Goal: Task Accomplishment & Management: Manage account settings

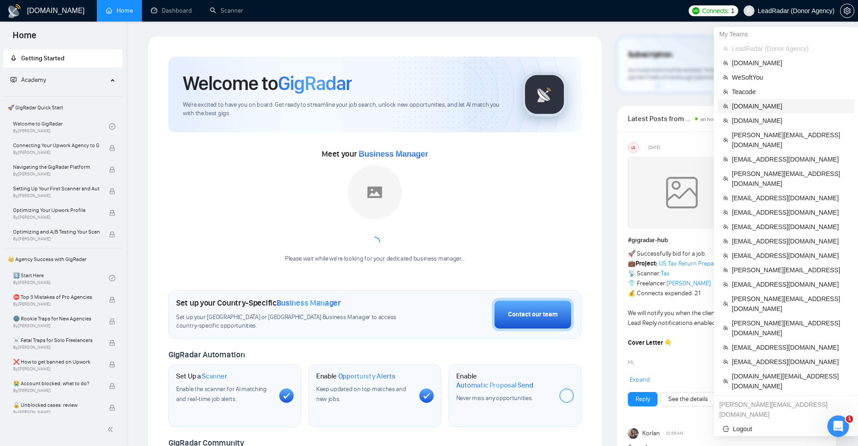
click at [750, 107] on span "[DOMAIN_NAME]" at bounding box center [790, 106] width 117 height 10
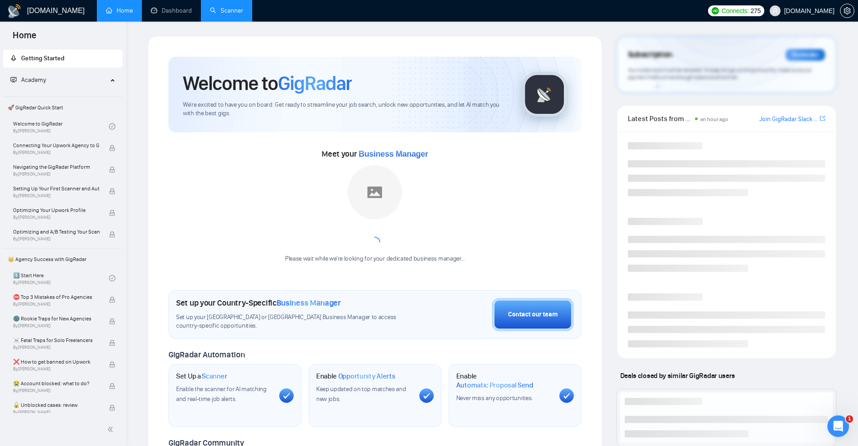
click at [212, 8] on link "Scanner" at bounding box center [226, 11] width 33 height 8
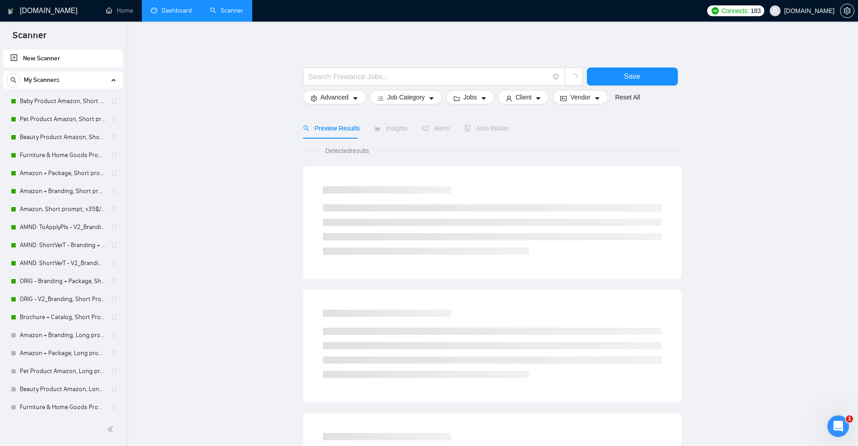
click at [180, 14] on link "Dashboard" at bounding box center [171, 11] width 41 height 8
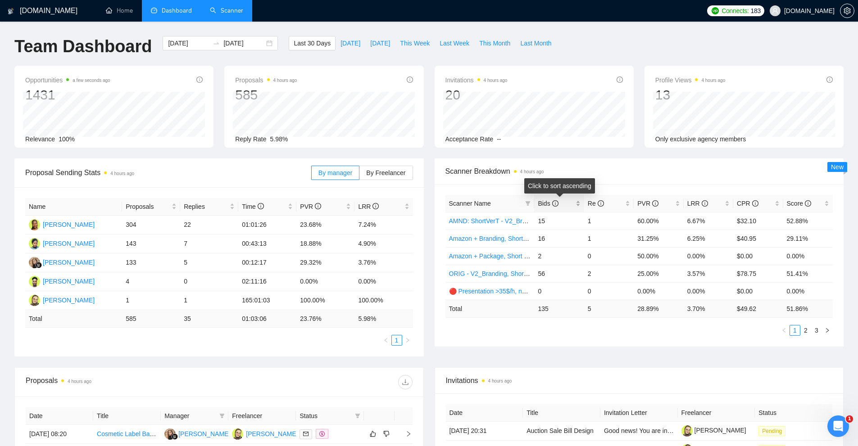
click at [577, 202] on div "Bids" at bounding box center [558, 204] width 42 height 10
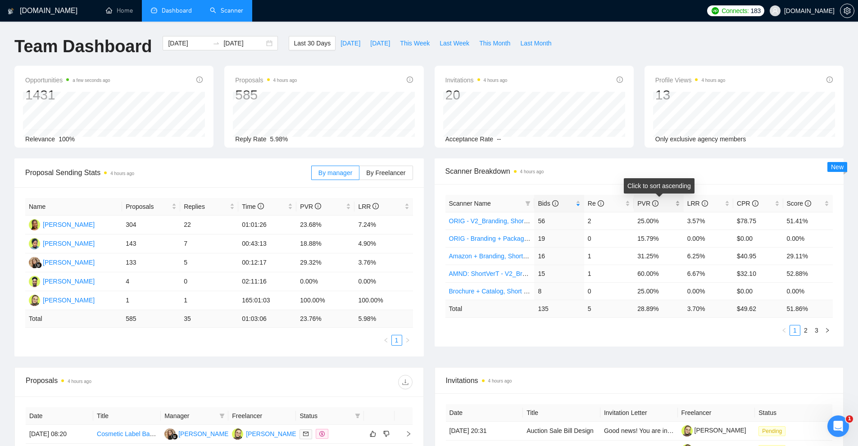
click at [674, 203] on div "PVR" at bounding box center [658, 204] width 42 height 10
drag, startPoint x: 538, startPoint y: 221, endPoint x: 592, endPoint y: 218, distance: 53.6
click at [592, 218] on tr "AMND: ShortVerT - V2_Branding, Short Prompt, >36$/h, no agency 15 1 60.00% 6.67…" at bounding box center [639, 221] width 388 height 18
drag, startPoint x: 714, startPoint y: 223, endPoint x: 630, endPoint y: 234, distance: 85.3
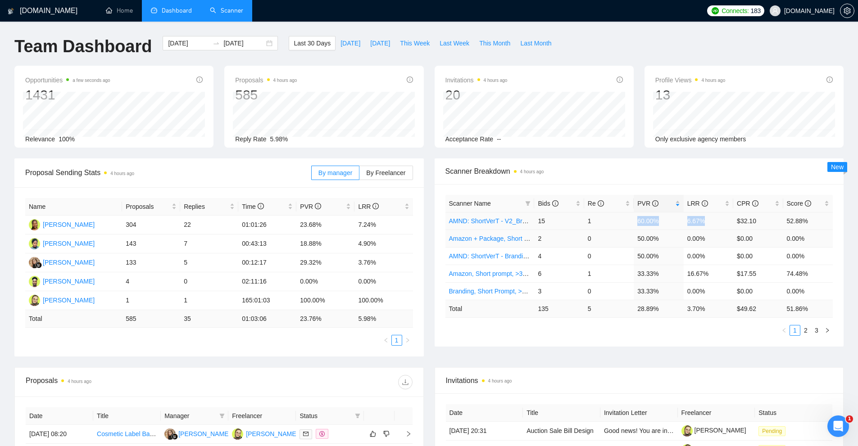
click at [632, 223] on tr "AMND: ShortVerT - V2_Branding, Short Prompt, >36$/h, no agency 15 1 60.00% 6.67…" at bounding box center [639, 221] width 388 height 18
drag, startPoint x: 536, startPoint y: 239, endPoint x: 592, endPoint y: 239, distance: 55.8
click at [592, 239] on tr "Amazon + Package, Short prompt, >35$/h, no agency 2 0 50.00% 0.00% $0.00 0.00%" at bounding box center [639, 239] width 388 height 18
click at [560, 255] on td "4" at bounding box center [559, 256] width 50 height 18
drag, startPoint x: 537, startPoint y: 258, endPoint x: 616, endPoint y: 257, distance: 79.2
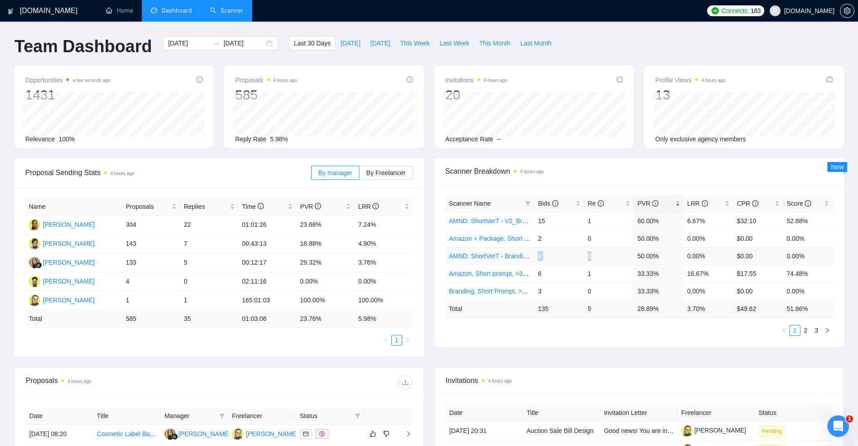
click at [616, 257] on tr "AMND: ShortVerT - Branding + Package, Short Prompt, >36$/h, no agency 4 0 50.00…" at bounding box center [639, 256] width 388 height 18
drag, startPoint x: 713, startPoint y: 257, endPoint x: 538, endPoint y: 259, distance: 174.2
click at [538, 259] on tr "AMND: ShortVerT - Branding + Package, Short Prompt, >36$/h, no agency 4 0 50.00…" at bounding box center [639, 256] width 388 height 18
drag, startPoint x: 541, startPoint y: 275, endPoint x: 718, endPoint y: 277, distance: 177.4
click at [718, 277] on tr "Amazon, Short prompt, >35$/h, no agency 6 1 33.33% 16.67% $17.55 74.48%" at bounding box center [639, 274] width 388 height 18
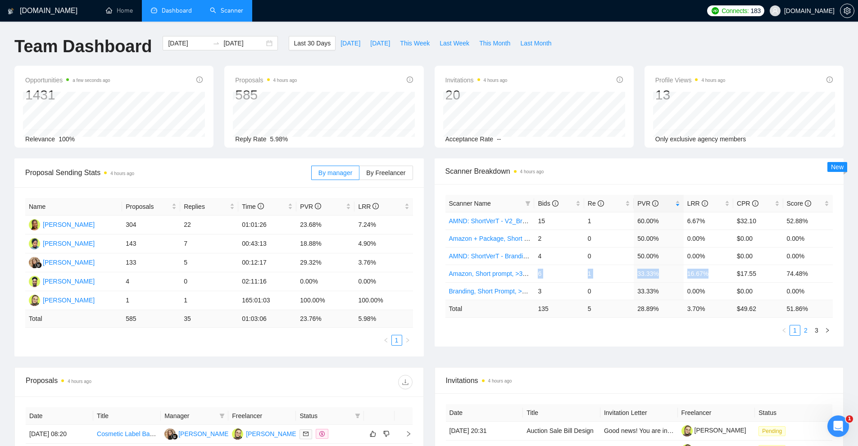
click at [804, 325] on link "2" at bounding box center [805, 330] width 10 height 10
drag, startPoint x: 804, startPoint y: 325, endPoint x: 748, endPoint y: 342, distance: 58.3
click at [748, 342] on div "Scanner Name Bids Re PVR LRR CPR Score Amazon + Branding, Short prompt, >35$/h,…" at bounding box center [638, 265] width 409 height 163
click at [790, 333] on link "1" at bounding box center [795, 330] width 10 height 10
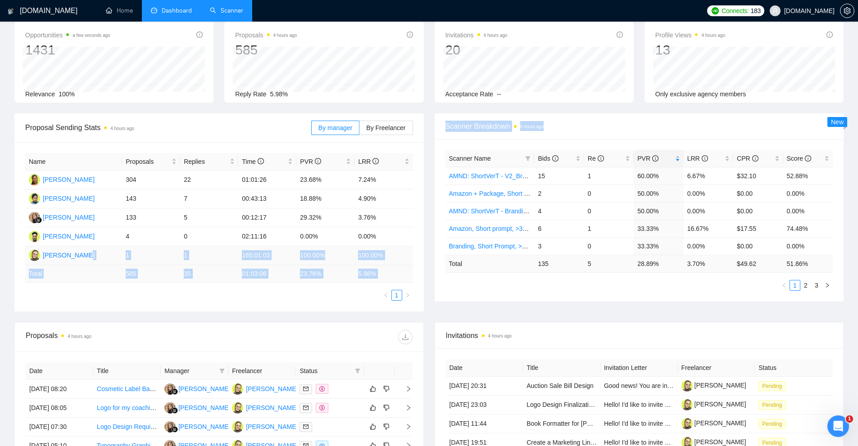
drag, startPoint x: 122, startPoint y: 249, endPoint x: 430, endPoint y: 256, distance: 308.0
click at [430, 256] on div "Proposal Sending Stats 4 hours ago By manager By Freelancer Name Proposals Repl…" at bounding box center [429, 217] width 840 height 209
click at [413, 255] on div "Name Proposals Replies Time PVR LRR [PERSON_NAME] 304 22 01:01:26 23.68% 7.24% …" at bounding box center [218, 226] width 409 height 169
drag, startPoint x: 118, startPoint y: 218, endPoint x: 161, endPoint y: 218, distance: 42.3
click at [161, 218] on tr "[PERSON_NAME] 133 5 00:12:17 29.32% 3.76%" at bounding box center [219, 217] width 388 height 19
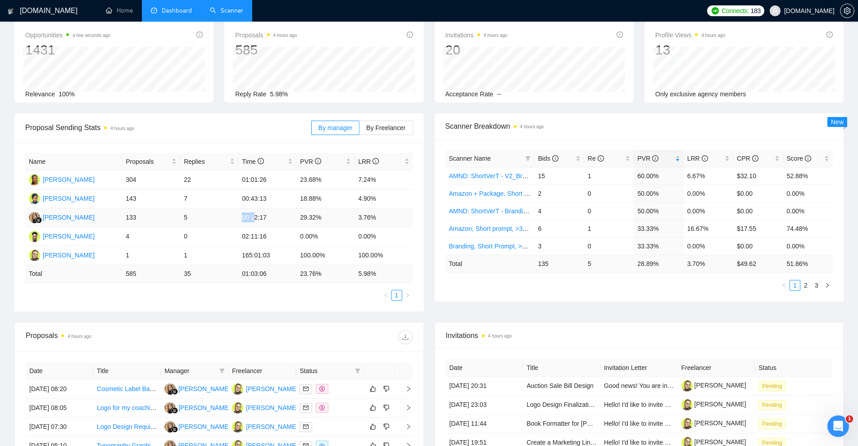
drag, startPoint x: 209, startPoint y: 218, endPoint x: 280, endPoint y: 215, distance: 70.7
click at [259, 216] on tr "[PERSON_NAME] 133 5 00:12:17 29.32% 3.76%" at bounding box center [219, 217] width 388 height 19
drag, startPoint x: 325, startPoint y: 218, endPoint x: 284, endPoint y: 220, distance: 41.0
click at [284, 220] on tr "[PERSON_NAME] 133 5 00:12:17 29.32% 3.76%" at bounding box center [219, 217] width 388 height 19
drag, startPoint x: 379, startPoint y: 219, endPoint x: 362, endPoint y: 220, distance: 16.7
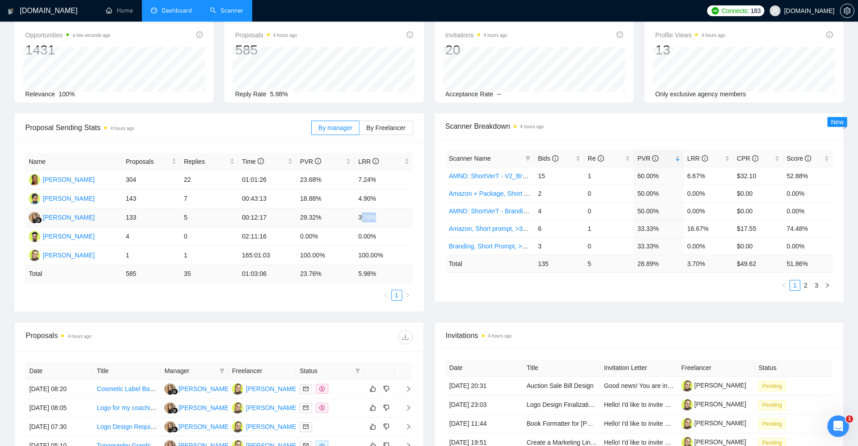
click at [362, 220] on td "3.76%" at bounding box center [383, 217] width 58 height 19
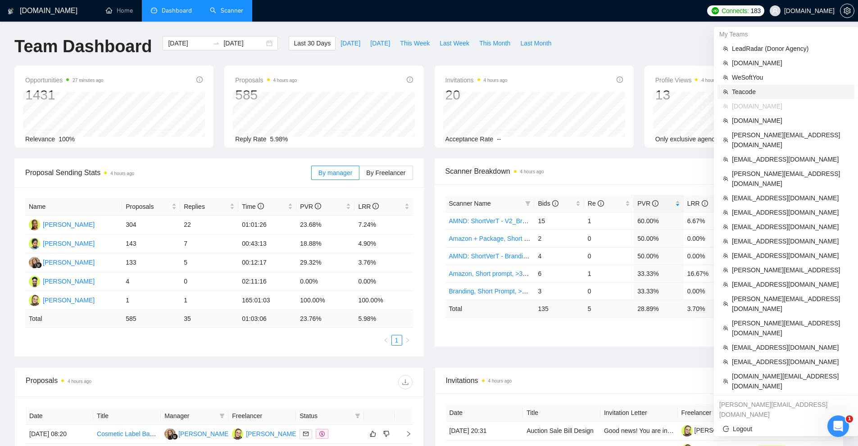
click at [743, 96] on span "Teacode" at bounding box center [790, 92] width 117 height 10
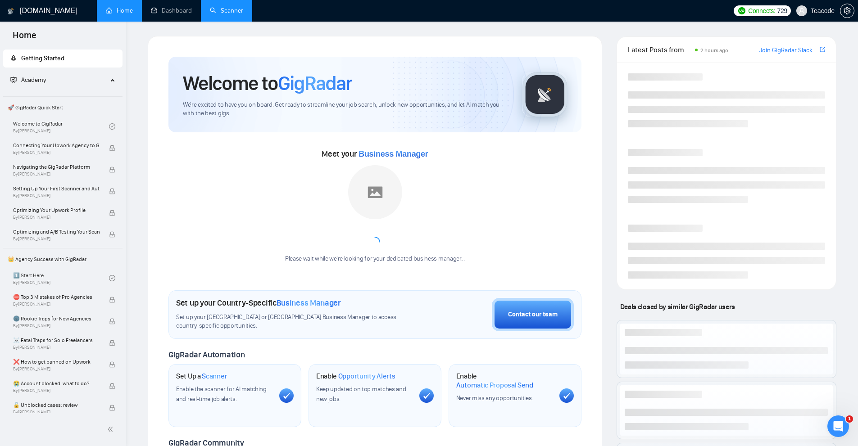
click at [220, 7] on link "Scanner" at bounding box center [226, 11] width 33 height 8
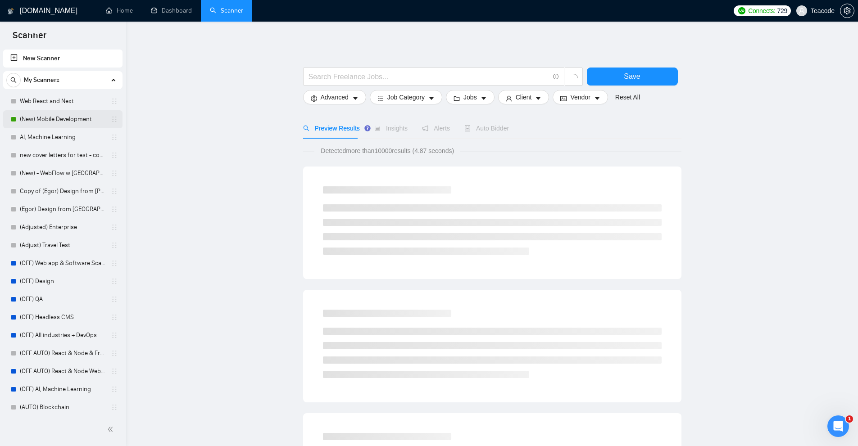
click at [55, 120] on link "(New) Mobile Development" at bounding box center [63, 119] width 86 height 18
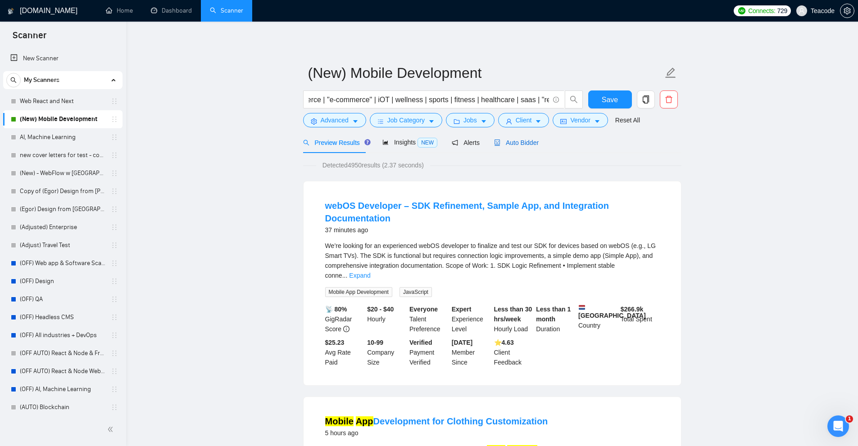
click at [516, 147] on div "Auto Bidder" at bounding box center [516, 143] width 45 height 10
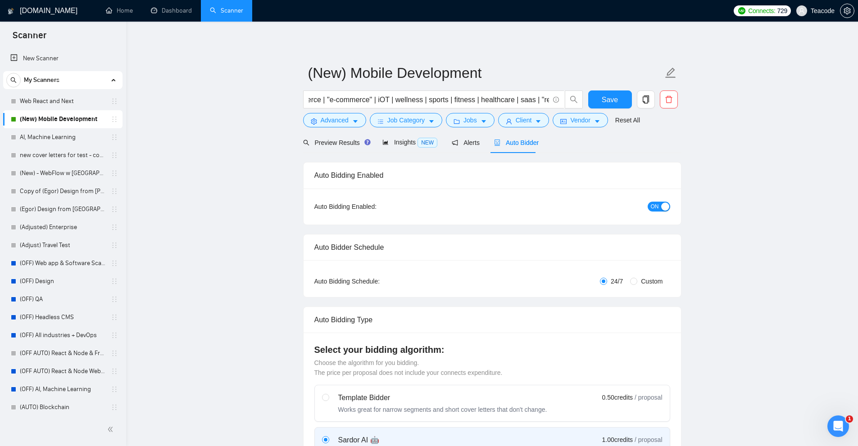
checkbox input "true"
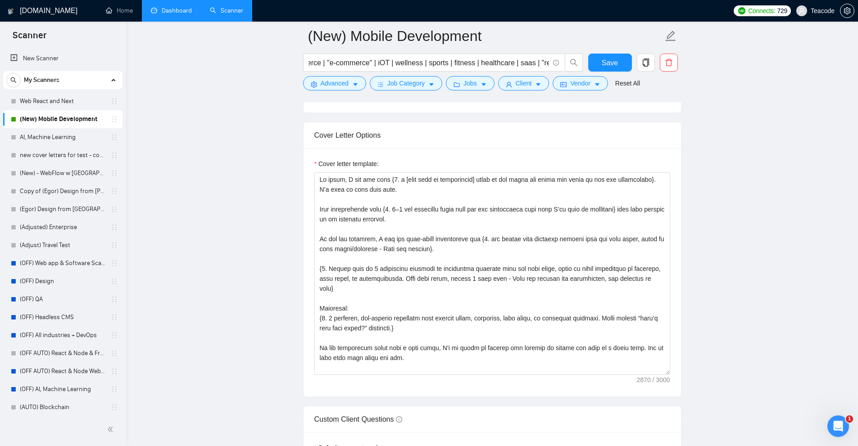
click at [160, 8] on link "Dashboard" at bounding box center [171, 11] width 41 height 8
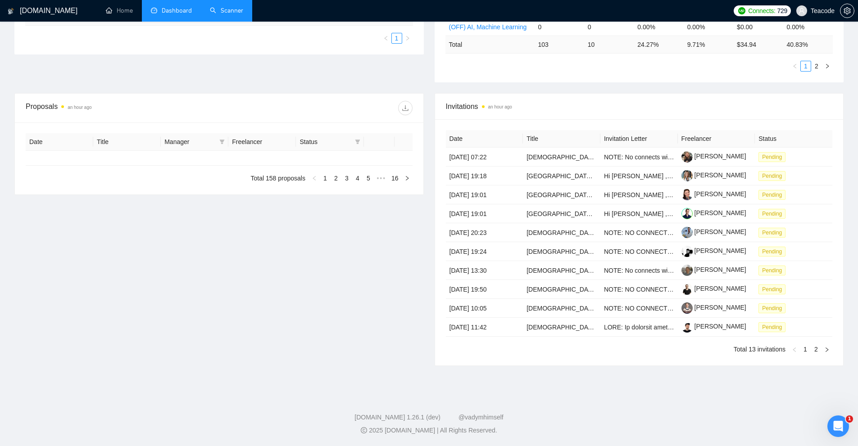
type input "[DATE]"
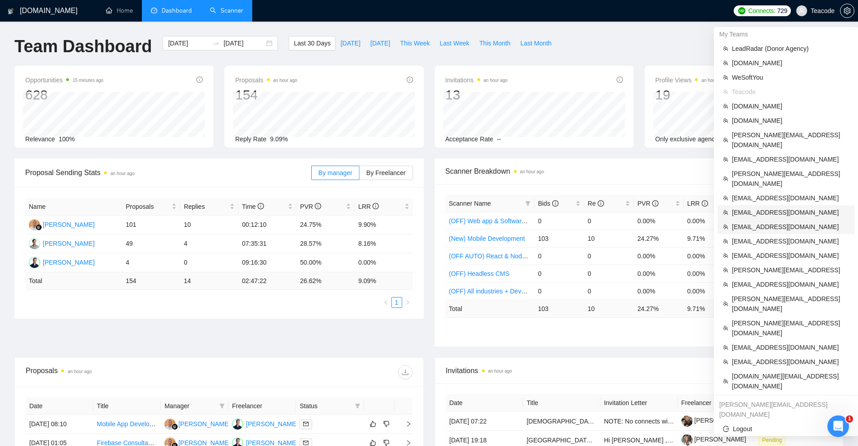
scroll to position [45, 0]
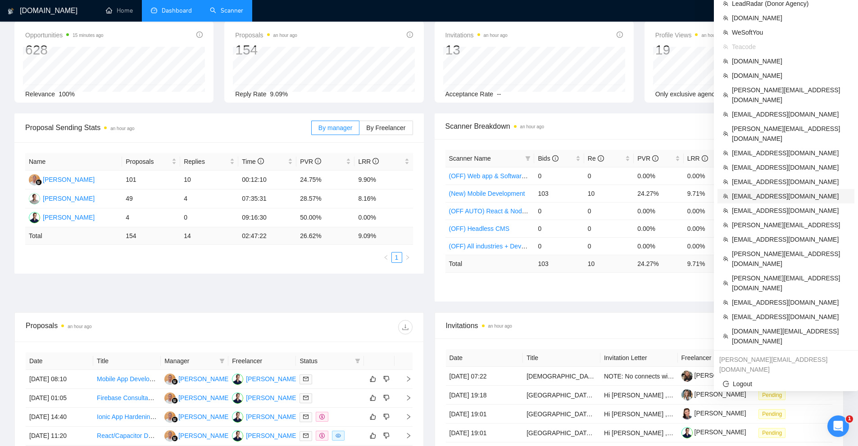
click at [769, 189] on li "[EMAIL_ADDRESS][DOMAIN_NAME]" at bounding box center [785, 196] width 137 height 14
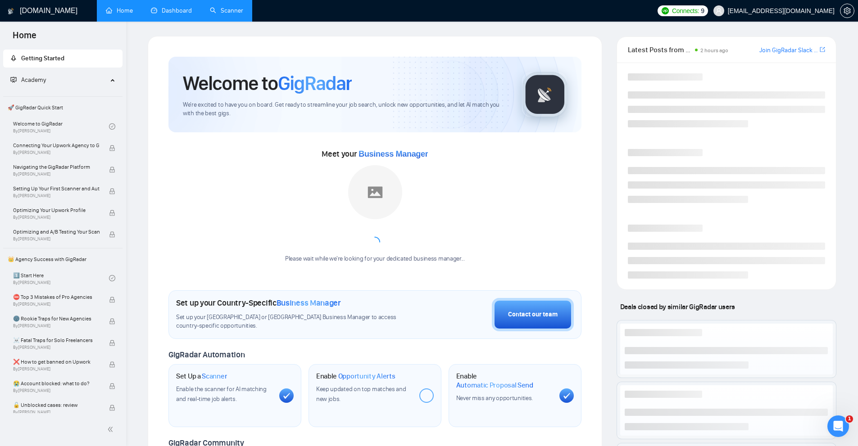
click at [184, 7] on link "Dashboard" at bounding box center [171, 11] width 41 height 8
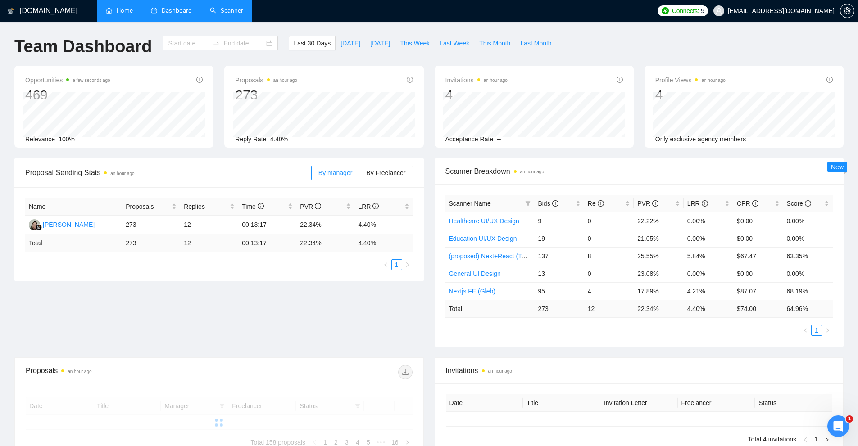
type input "[DATE]"
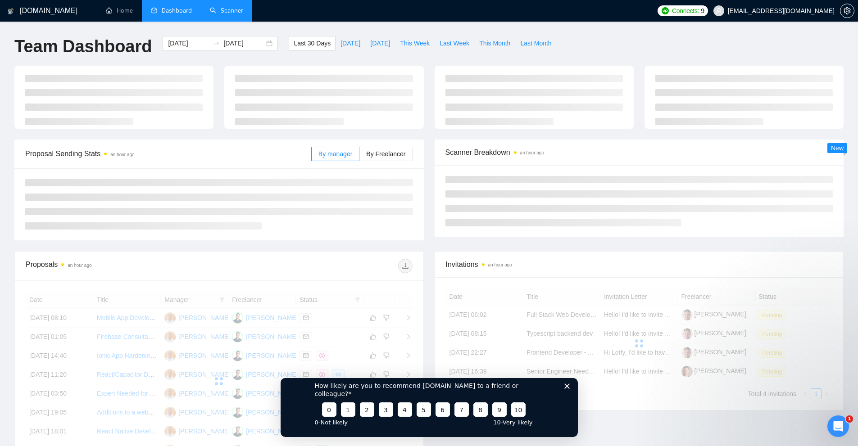
scroll to position [135, 0]
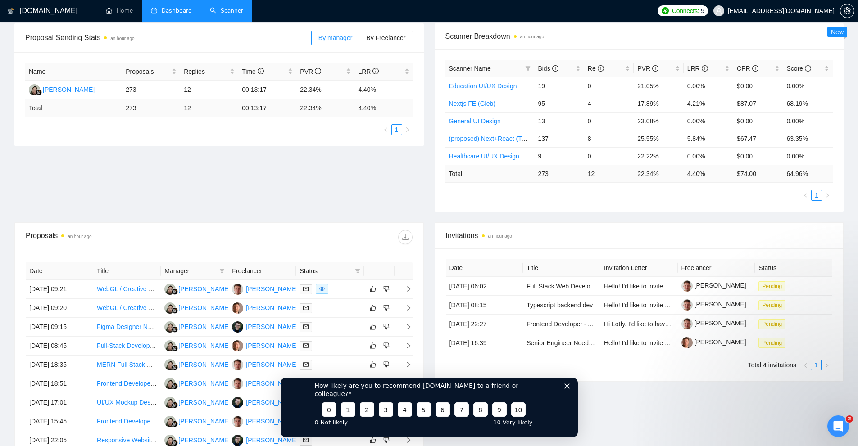
click at [569, 393] on div "How likely are you to recommend [DOMAIN_NAME] to a friend or colleague? 0 1 2 3…" at bounding box center [428, 403] width 297 height 67
click at [566, 388] on icon "Close survey" at bounding box center [566, 385] width 5 height 5
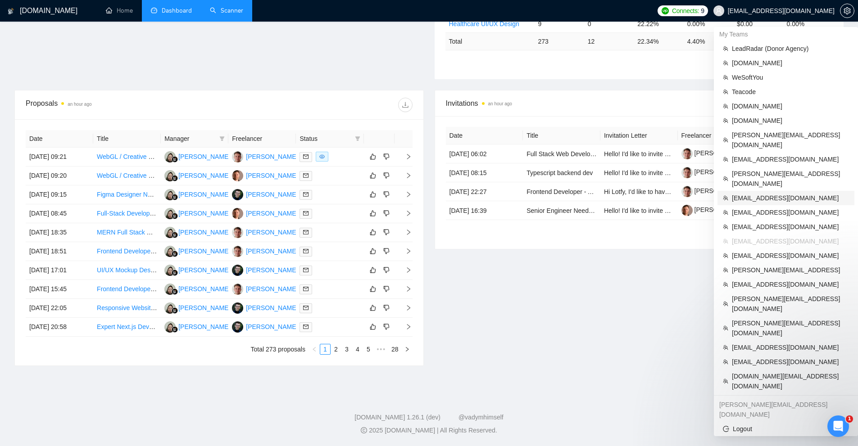
scroll to position [87, 0]
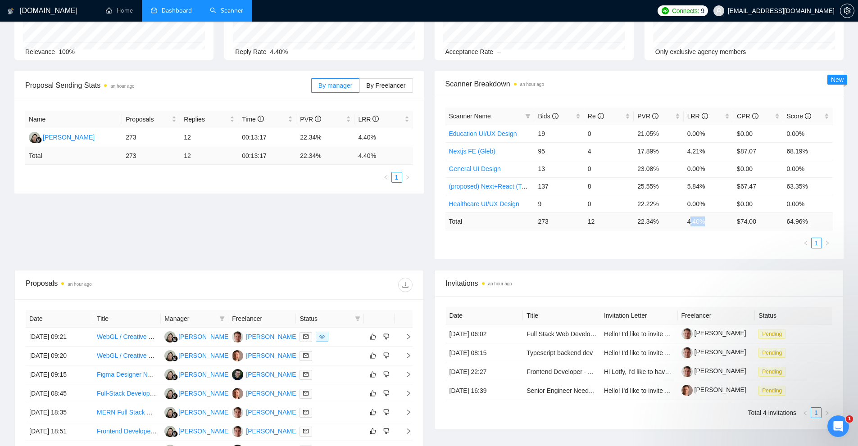
drag, startPoint x: 691, startPoint y: 220, endPoint x: 717, endPoint y: 222, distance: 26.6
click at [717, 222] on td "4.40 %" at bounding box center [708, 221] width 50 height 18
drag, startPoint x: 682, startPoint y: 221, endPoint x: 722, endPoint y: 221, distance: 39.6
click at [722, 221] on tr "Total 273 12 22.34 % 4.40 % $ 74.00 64.96 %" at bounding box center [639, 221] width 388 height 18
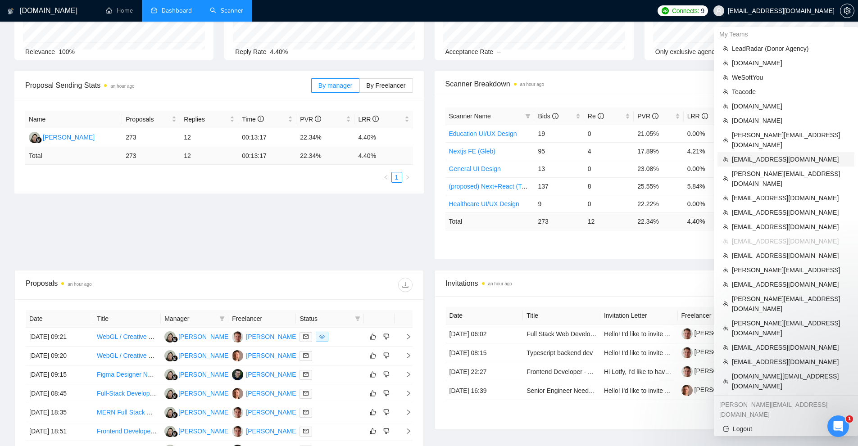
click at [780, 154] on span "[EMAIL_ADDRESS][DOMAIN_NAME]" at bounding box center [790, 159] width 117 height 10
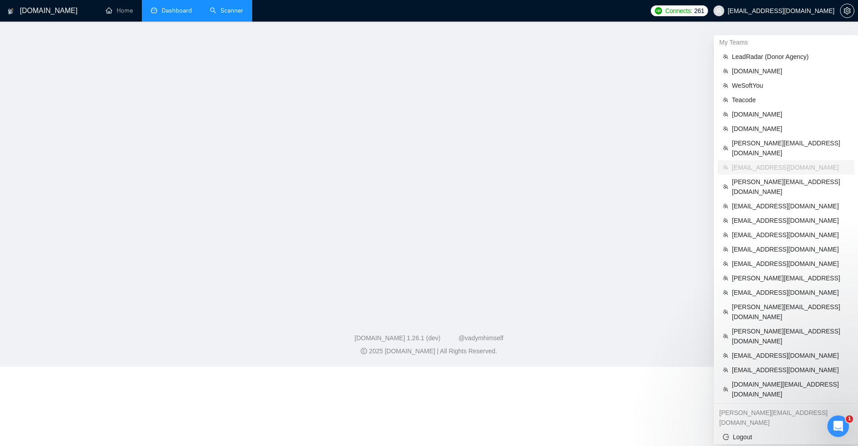
scroll to position [213, 0]
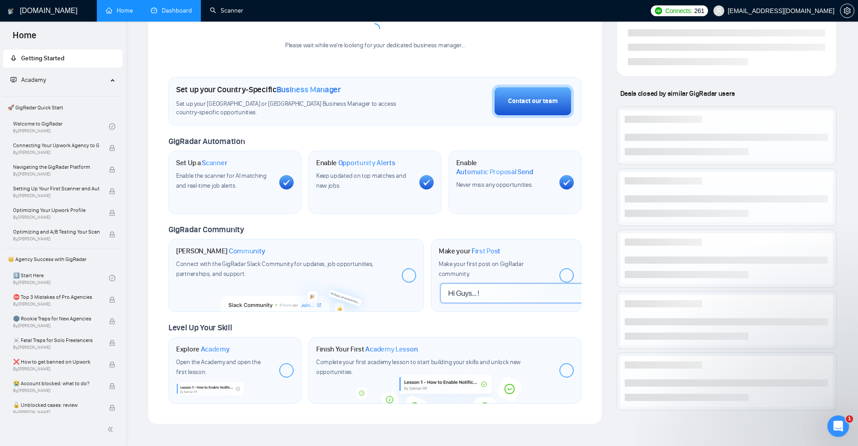
click at [226, 14] on link "Scanner" at bounding box center [226, 11] width 33 height 8
click at [190, 11] on link "Dashboard" at bounding box center [171, 11] width 41 height 8
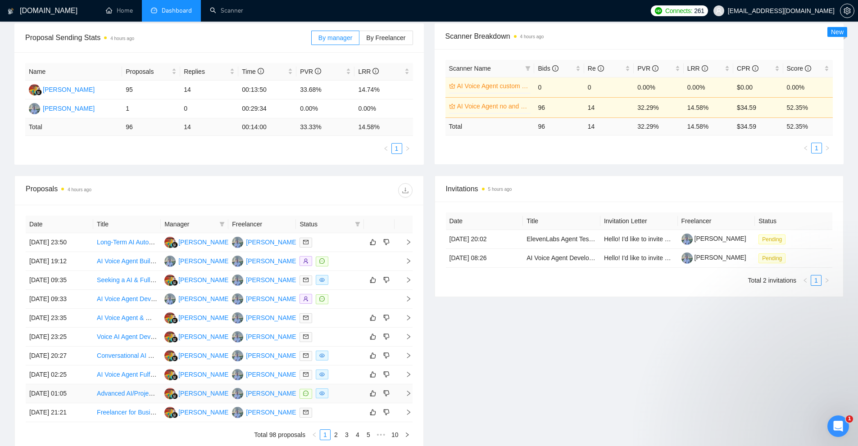
scroll to position [180, 0]
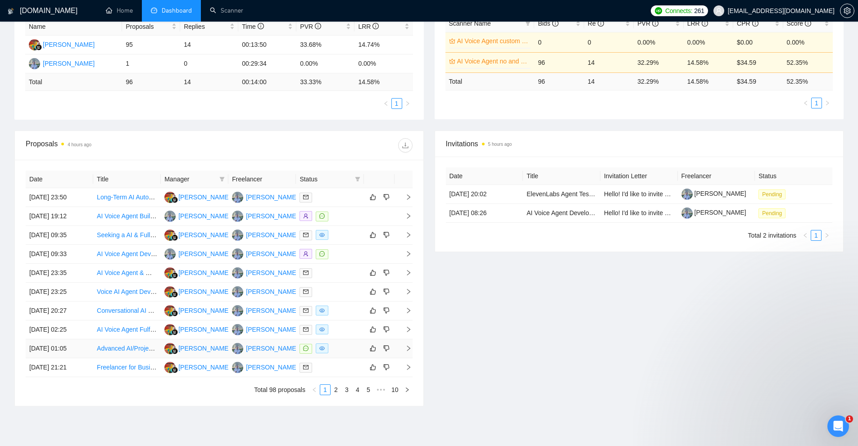
click at [335, 349] on div at bounding box center [329, 348] width 60 height 10
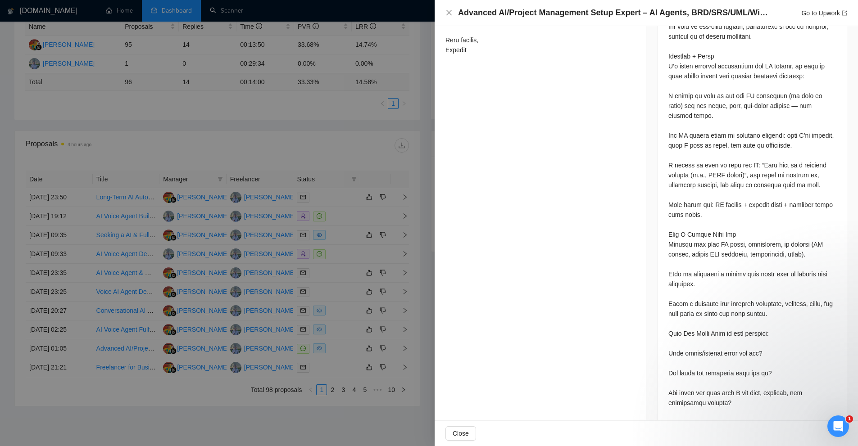
scroll to position [0, 0]
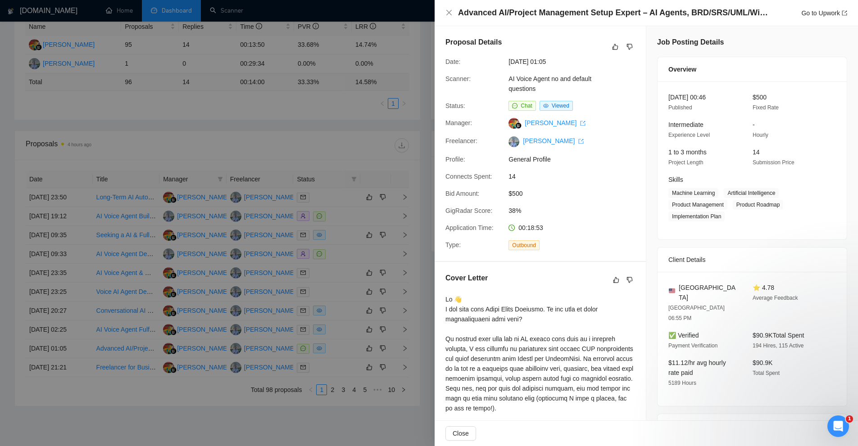
click at [392, 194] on div at bounding box center [429, 223] width 858 height 446
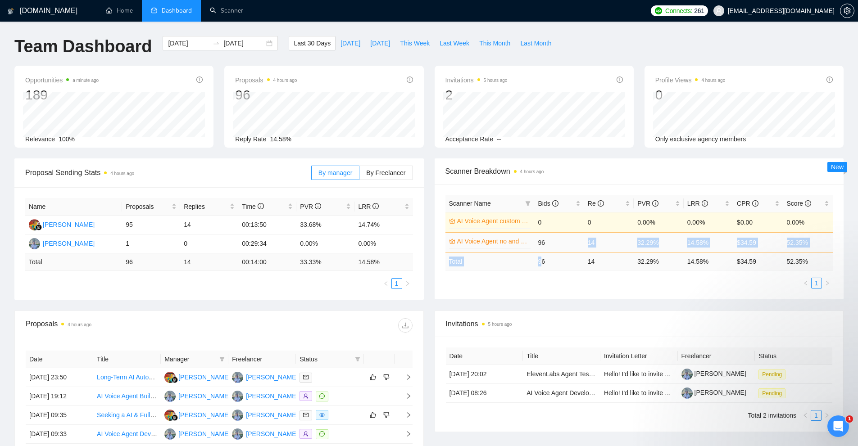
drag, startPoint x: 543, startPoint y: 255, endPoint x: 596, endPoint y: 244, distance: 54.2
click at [596, 244] on table "Scanner Name Bids Re PVR LRR CPR Score AI Voice Agent custom questions 0% 0 0 0…" at bounding box center [639, 233] width 388 height 76
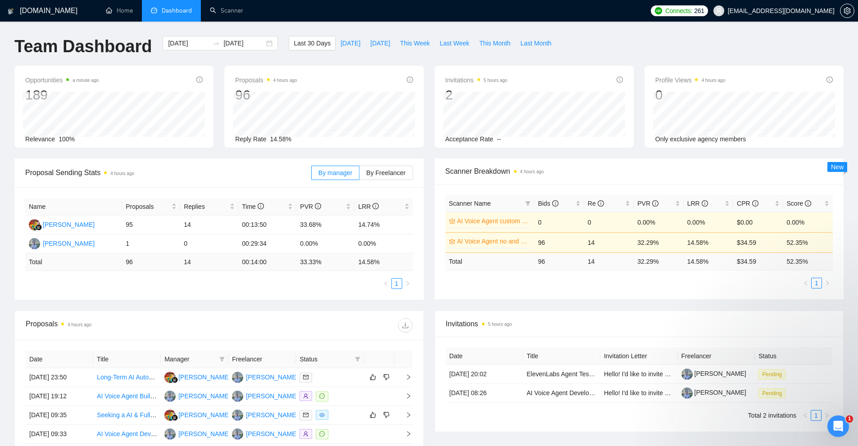
click at [595, 305] on div "Proposal Sending Stats 4 hours ago By manager By Freelancer Name Proposals Repl…" at bounding box center [429, 234] width 840 height 152
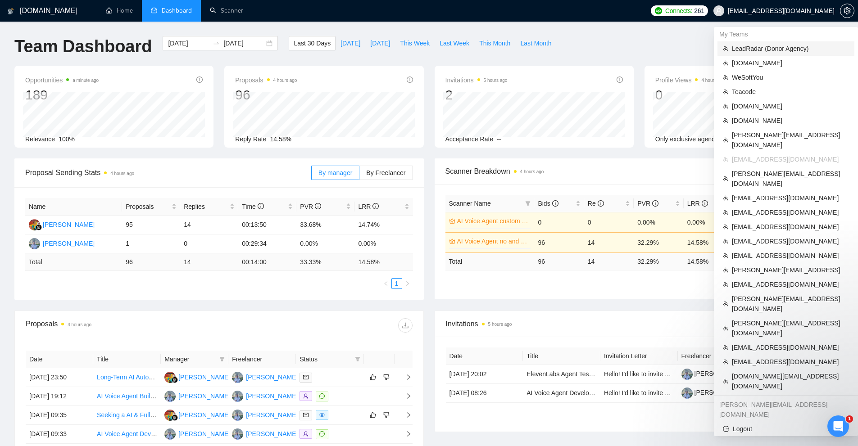
click at [773, 47] on span "LeadRadar (Donor Agency)" at bounding box center [790, 49] width 117 height 10
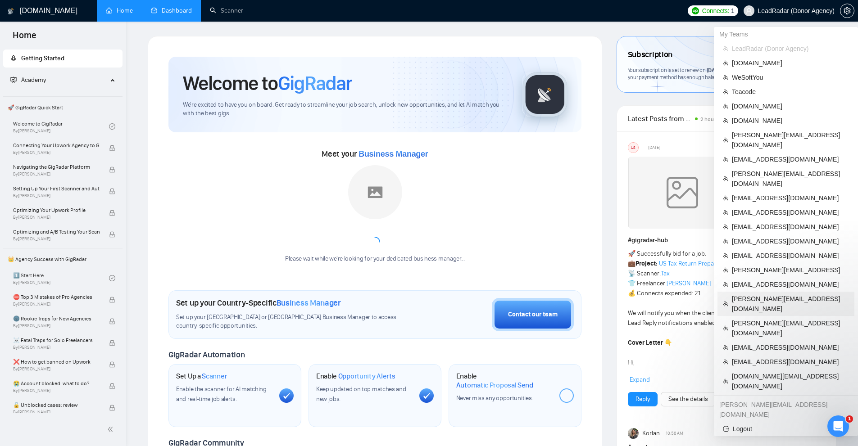
click at [764, 294] on span "[PERSON_NAME][EMAIL_ADDRESS][DOMAIN_NAME]" at bounding box center [790, 304] width 117 height 20
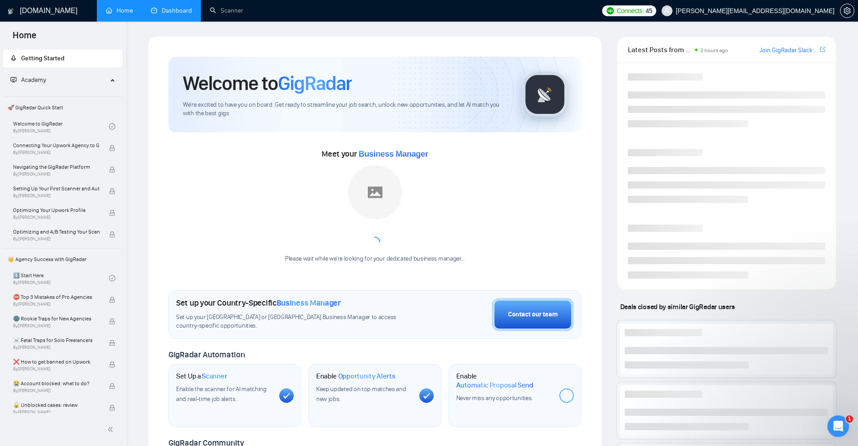
click at [154, 14] on link "Dashboard" at bounding box center [171, 11] width 41 height 8
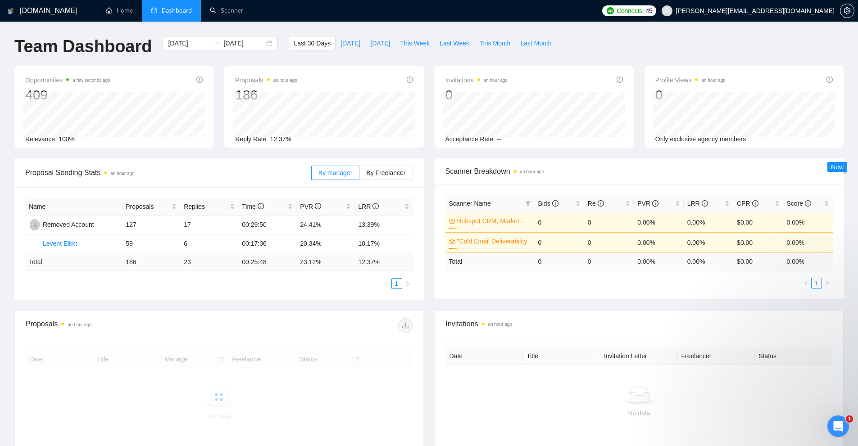
scroll to position [89, 0]
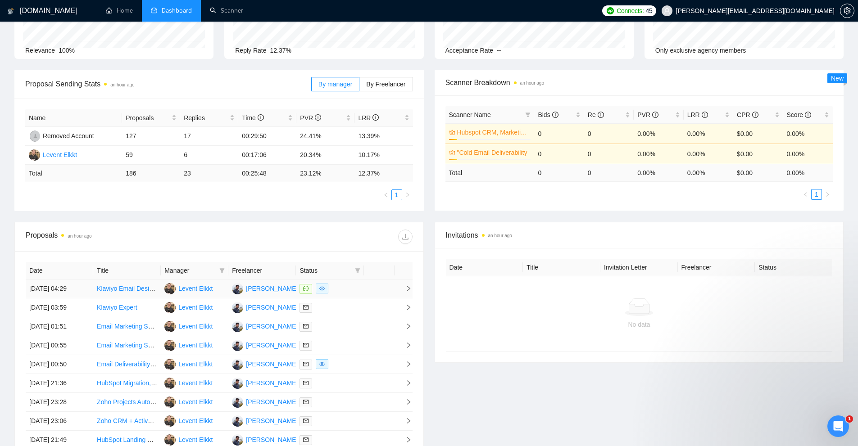
click at [346, 288] on div at bounding box center [329, 289] width 60 height 10
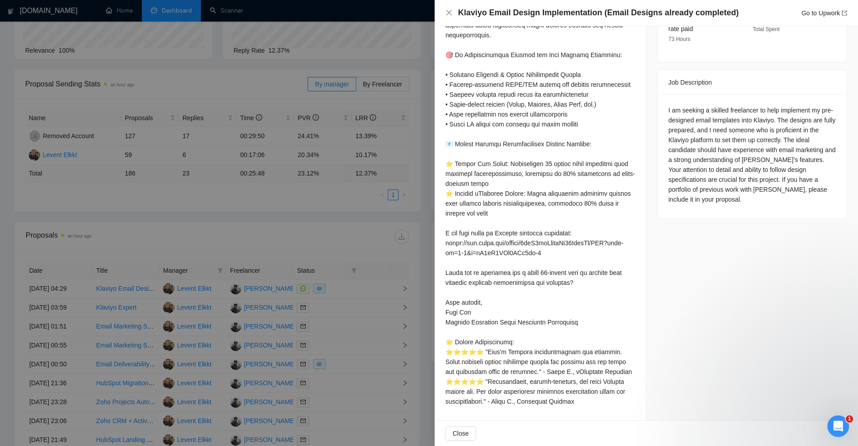
scroll to position [0, 0]
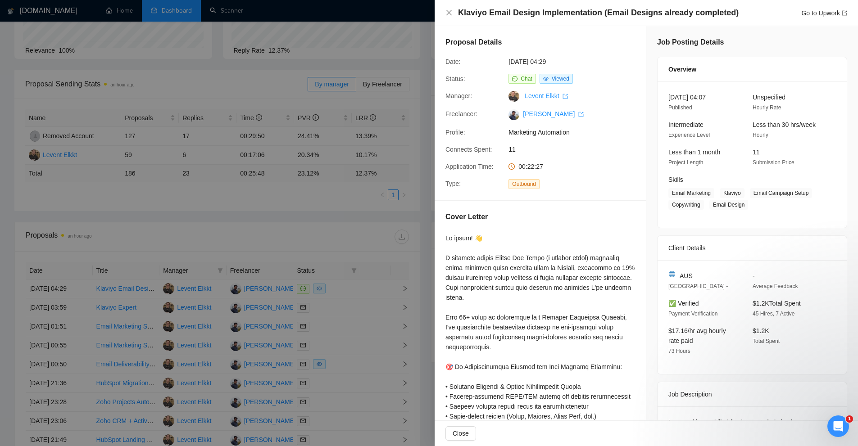
click at [349, 141] on div at bounding box center [429, 223] width 858 height 446
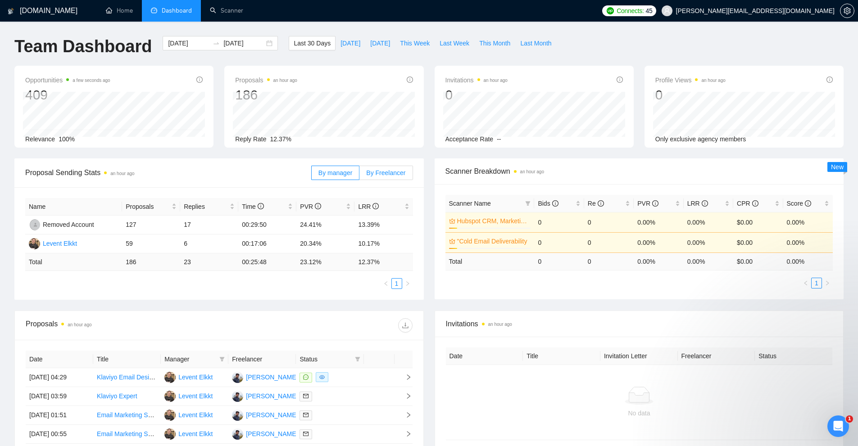
click at [384, 173] on span "By Freelancer" at bounding box center [385, 172] width 39 height 7
click at [359, 175] on input "By Freelancer" at bounding box center [359, 175] width 0 height 0
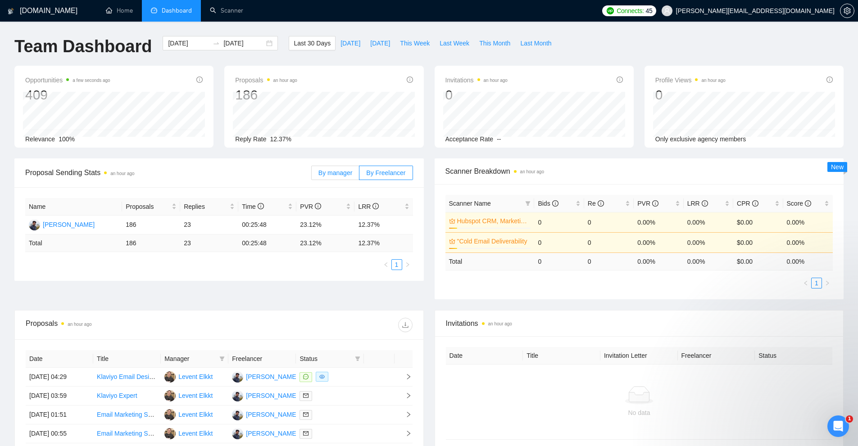
click at [344, 176] on span "By manager" at bounding box center [335, 172] width 34 height 7
click at [312, 175] on input "By manager" at bounding box center [312, 175] width 0 height 0
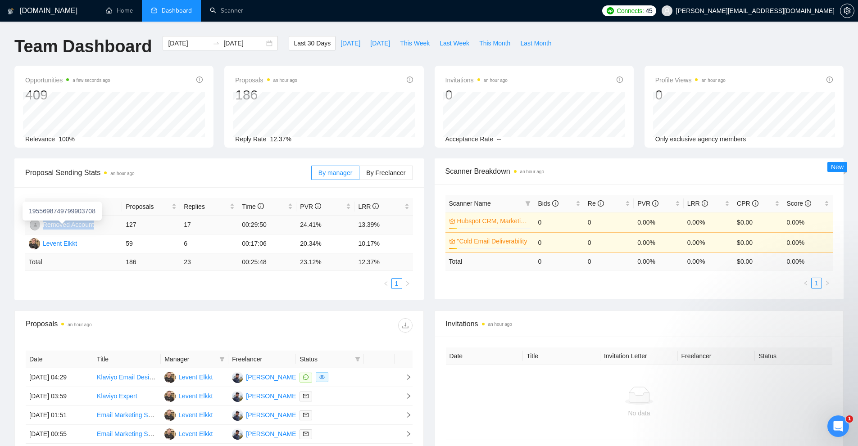
drag, startPoint x: 104, startPoint y: 224, endPoint x: 43, endPoint y: 226, distance: 61.3
click at [43, 226] on td "Removed Account" at bounding box center [73, 225] width 97 height 19
click at [43, 226] on div "Removed Account" at bounding box center [68, 225] width 51 height 10
drag, startPoint x: 44, startPoint y: 226, endPoint x: 86, endPoint y: 225, distance: 42.3
click at [86, 225] on div "Removed Account" at bounding box center [68, 225] width 51 height 10
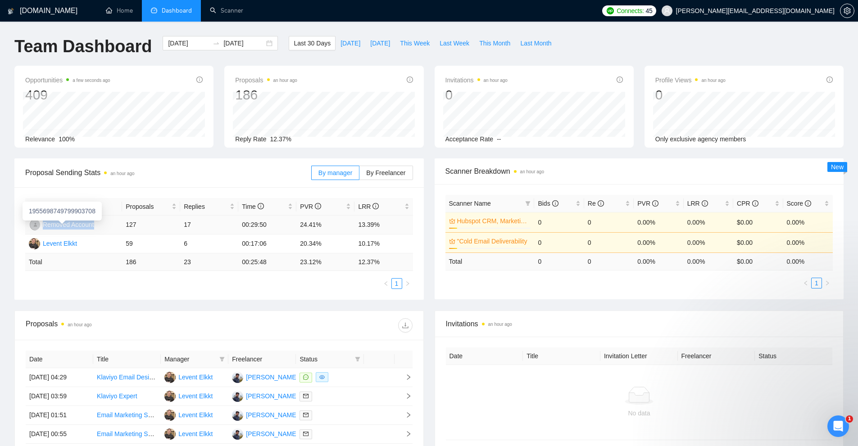
click at [86, 225] on div "Removed Account" at bounding box center [68, 225] width 51 height 10
click at [113, 221] on td "Removed Account" at bounding box center [73, 225] width 97 height 19
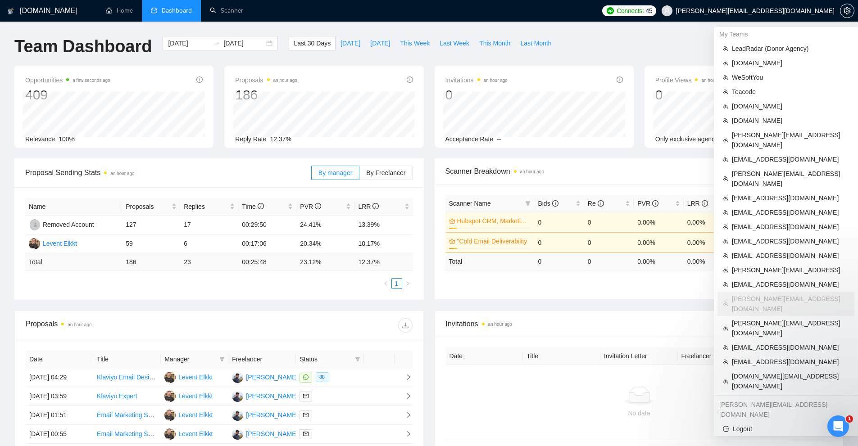
drag, startPoint x: 782, startPoint y: 13, endPoint x: 839, endPoint y: 12, distance: 56.7
click at [839, 12] on span "[PERSON_NAME][EMAIL_ADDRESS][DOMAIN_NAME]" at bounding box center [748, 10] width 184 height 29
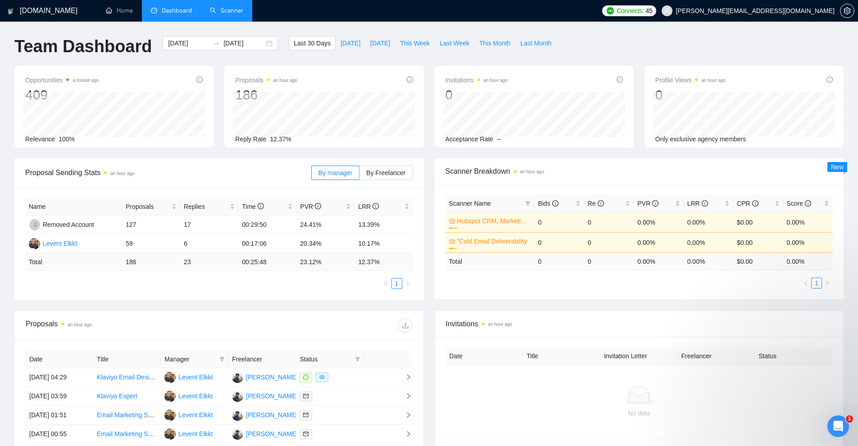
click at [224, 9] on link "Scanner" at bounding box center [226, 11] width 33 height 8
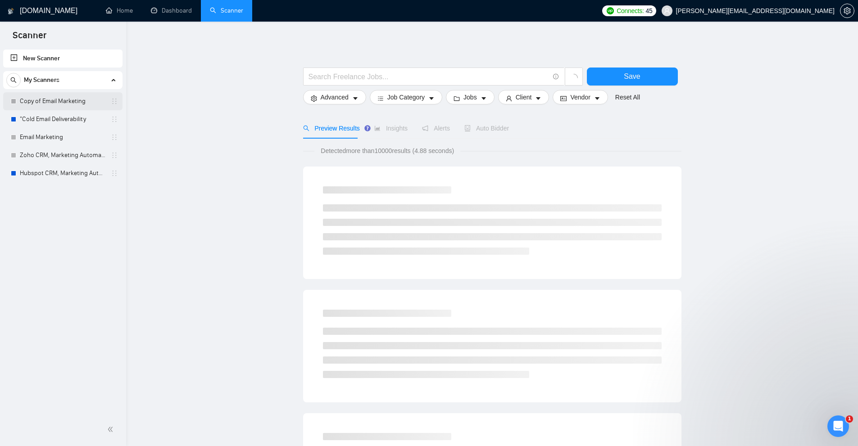
click at [66, 104] on link "Copy of Email Marketing" at bounding box center [63, 101] width 86 height 18
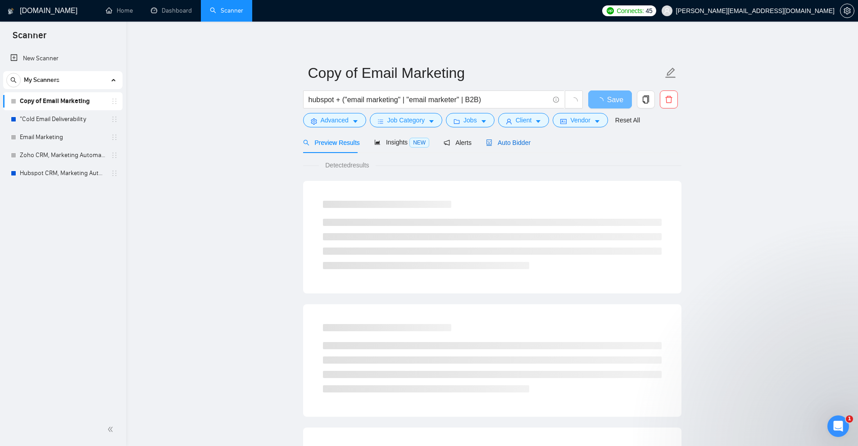
click at [516, 145] on span "Auto Bidder" at bounding box center [508, 142] width 45 height 7
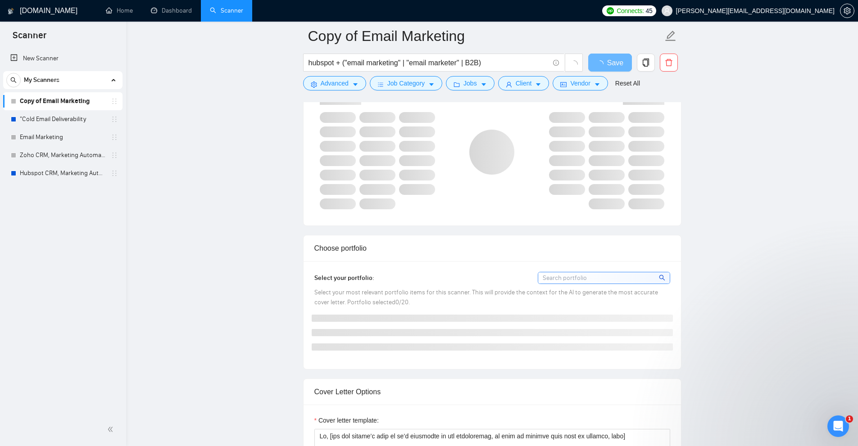
scroll to position [405, 0]
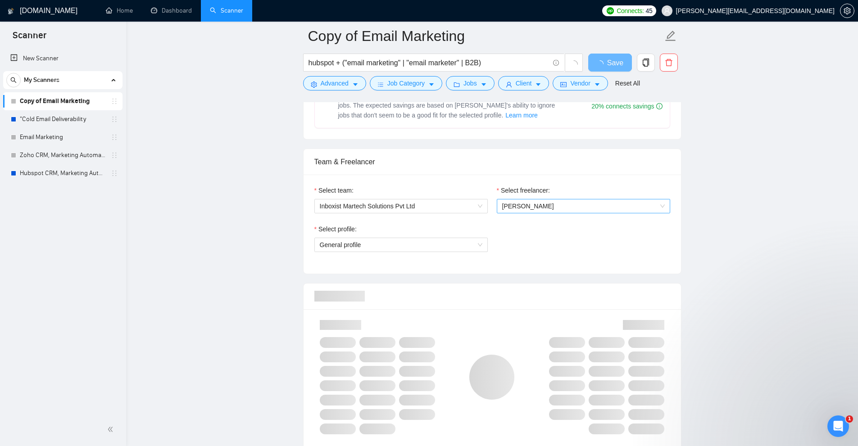
click at [532, 203] on span "[PERSON_NAME]" at bounding box center [583, 206] width 163 height 14
click at [576, 193] on div "Select freelancer:" at bounding box center [583, 192] width 173 height 14
click at [474, 210] on span "Inboxist Martech Solutions Pvt Ltd" at bounding box center [401, 206] width 163 height 14
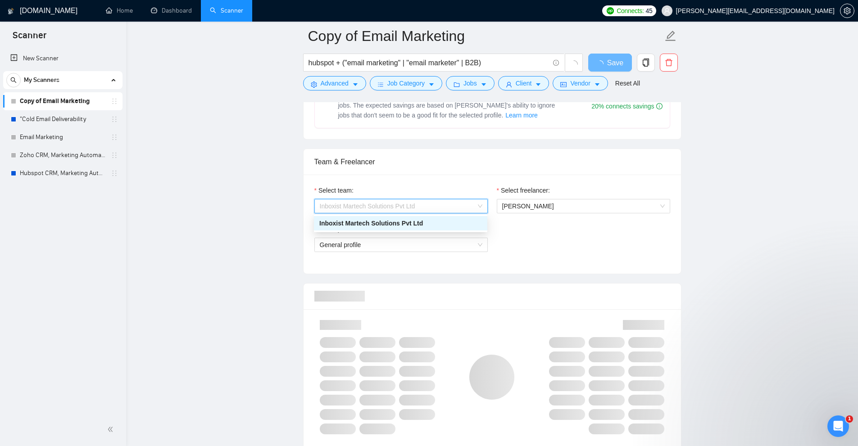
click at [515, 189] on label "Select freelancer:" at bounding box center [523, 190] width 53 height 10
click at [515, 199] on input "Select freelancer:" at bounding box center [580, 206] width 156 height 14
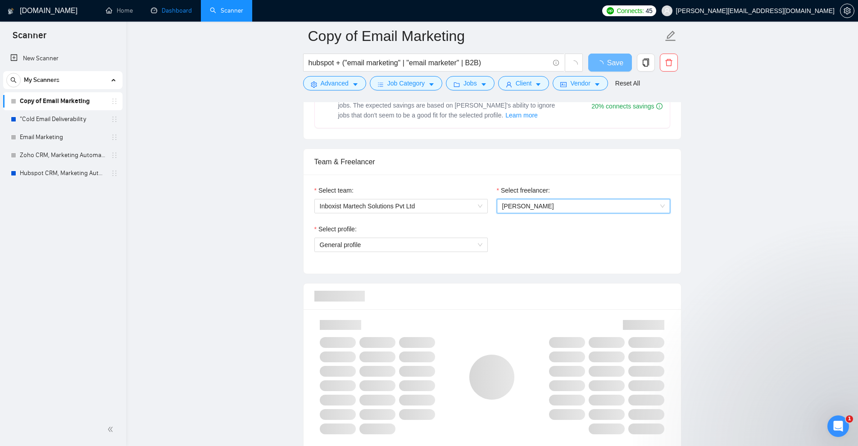
click at [174, 14] on link "Dashboard" at bounding box center [171, 11] width 41 height 8
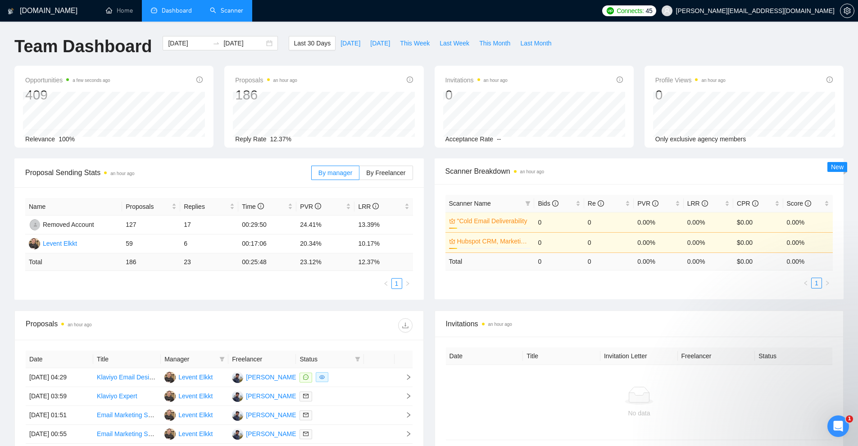
scroll to position [45, 0]
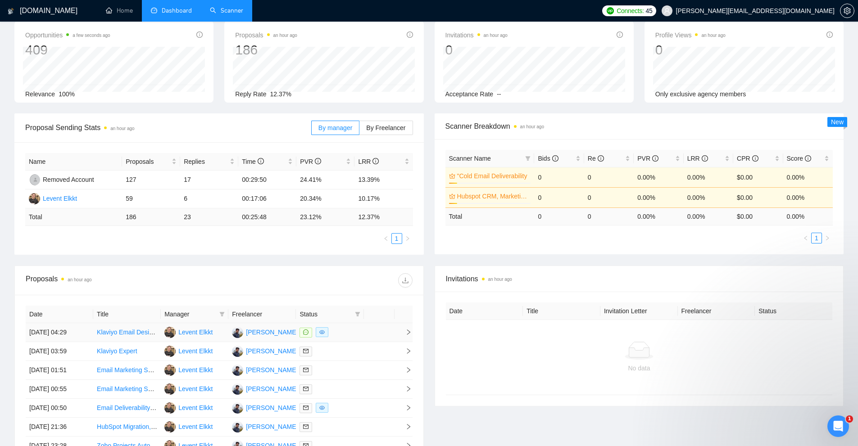
click at [353, 337] on div at bounding box center [329, 332] width 60 height 10
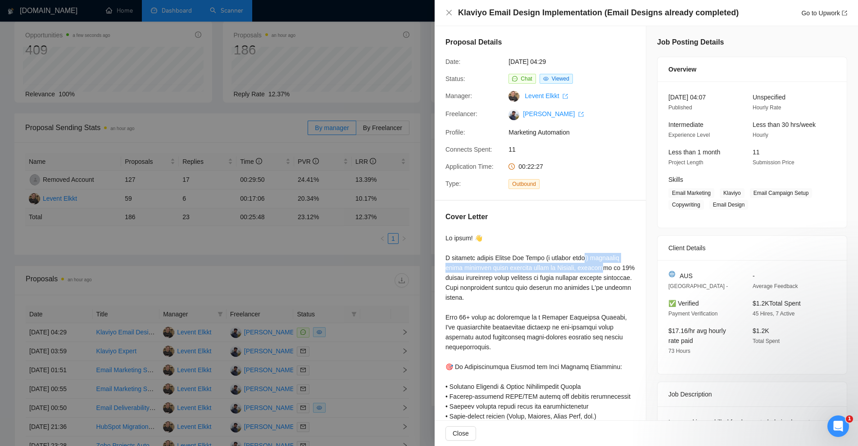
drag, startPoint x: 595, startPoint y: 257, endPoint x: 577, endPoint y: 270, distance: 22.4
drag, startPoint x: 497, startPoint y: 280, endPoint x: 599, endPoint y: 282, distance: 101.7
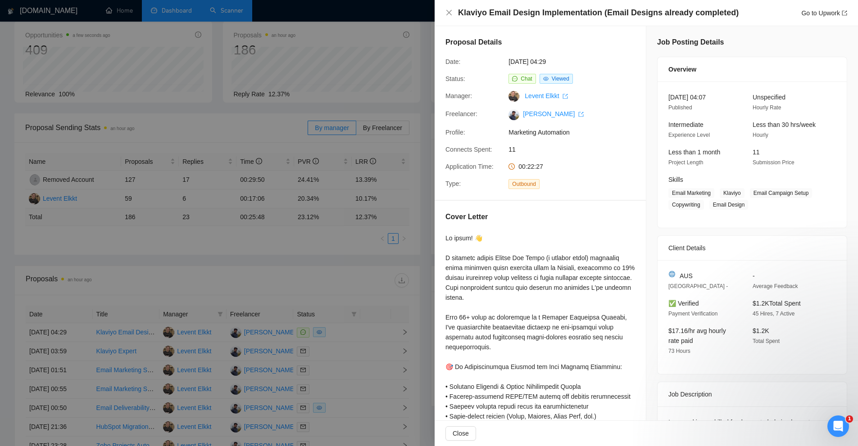
drag, startPoint x: 576, startPoint y: 312, endPoint x: 508, endPoint y: 305, distance: 68.8
drag, startPoint x: 481, startPoint y: 297, endPoint x: 450, endPoint y: 287, distance: 32.5
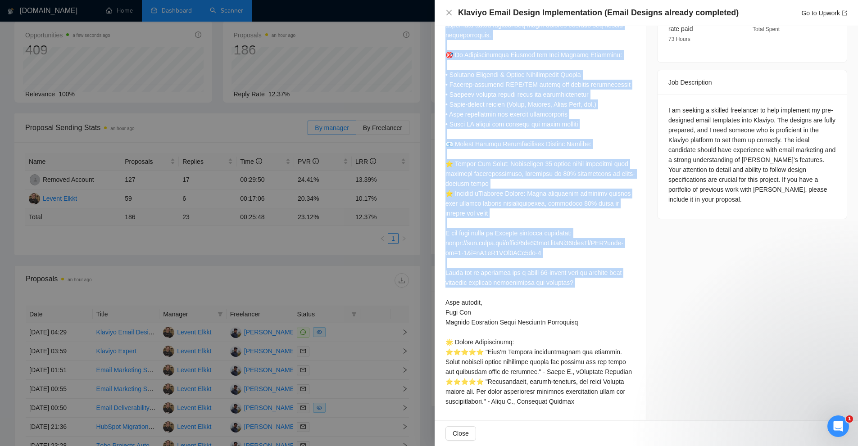
scroll to position [180, 0]
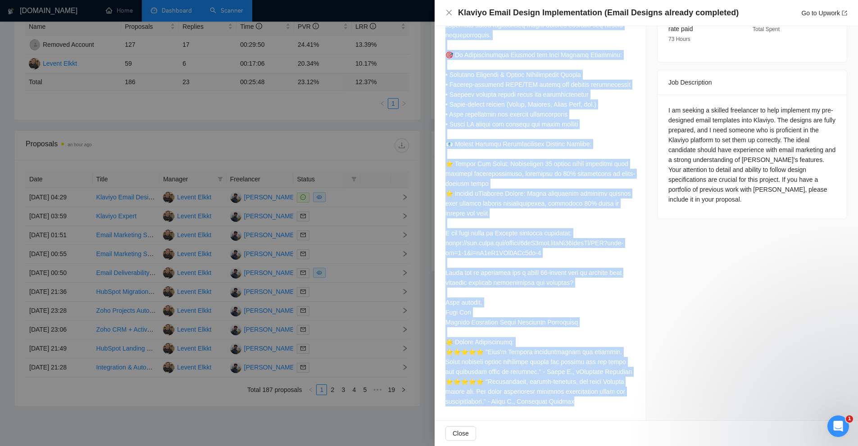
drag, startPoint x: 443, startPoint y: 192, endPoint x: 590, endPoint y: 402, distance: 256.3
click at [590, 402] on div "Cover Letter" at bounding box center [539, 155] width 211 height 532
copy div "Lo ipsum! 👋 D sitametc adipis Elitse Doe Tempo (i utlabor etdol) magnaaliq enim…"
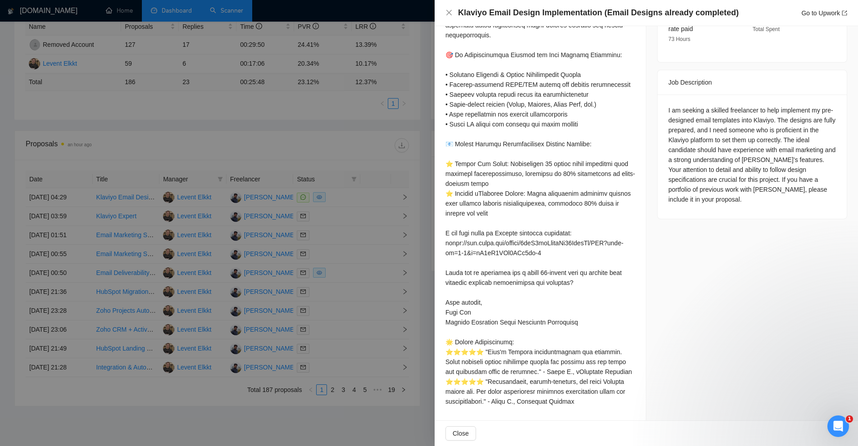
click at [702, 211] on div "I am seeking a skilled freelancer to help implement my pre-designed email templ…" at bounding box center [751, 157] width 189 height 124
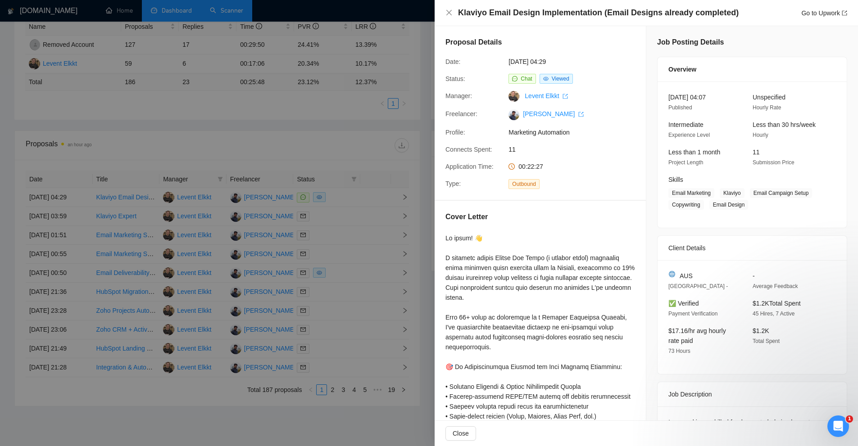
scroll to position [0, 0]
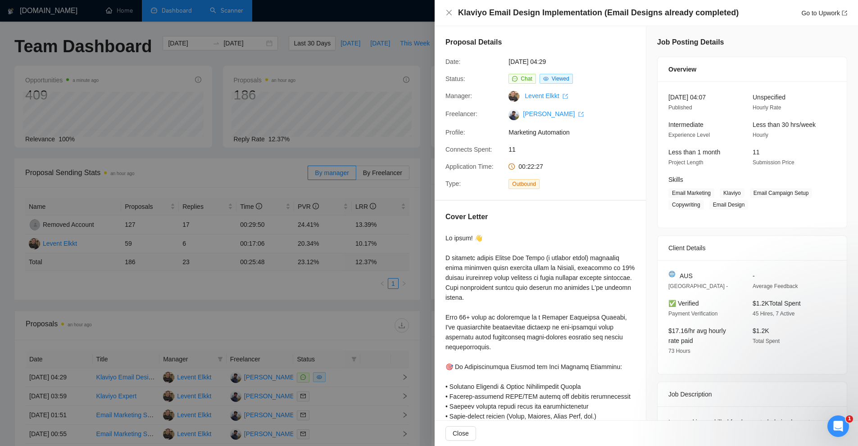
click at [244, 178] on div at bounding box center [429, 223] width 858 height 446
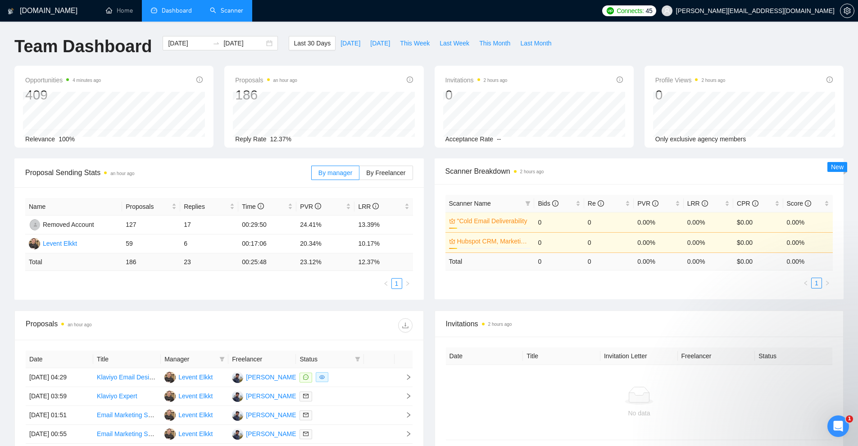
click at [223, 9] on link "Scanner" at bounding box center [226, 11] width 33 height 8
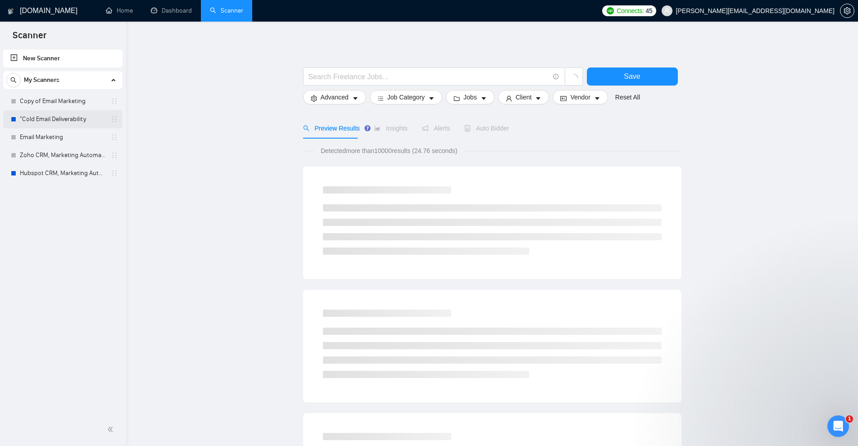
click at [81, 122] on link ""Cold Email Deliverability" at bounding box center [63, 119] width 86 height 18
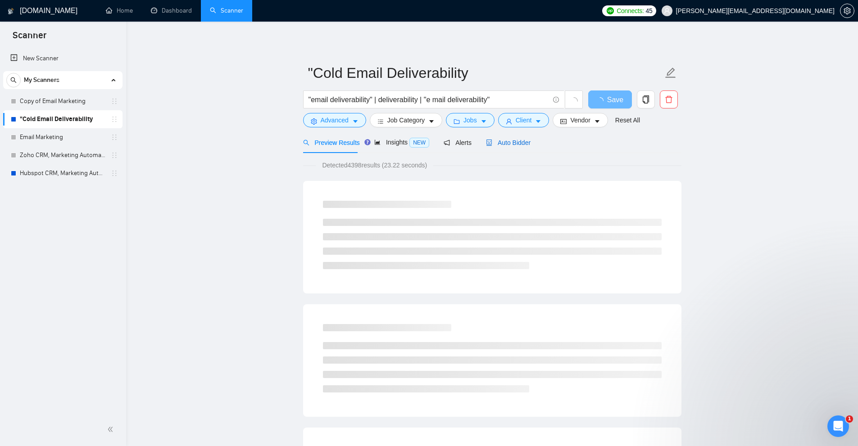
click at [514, 144] on span "Auto Bidder" at bounding box center [508, 142] width 45 height 7
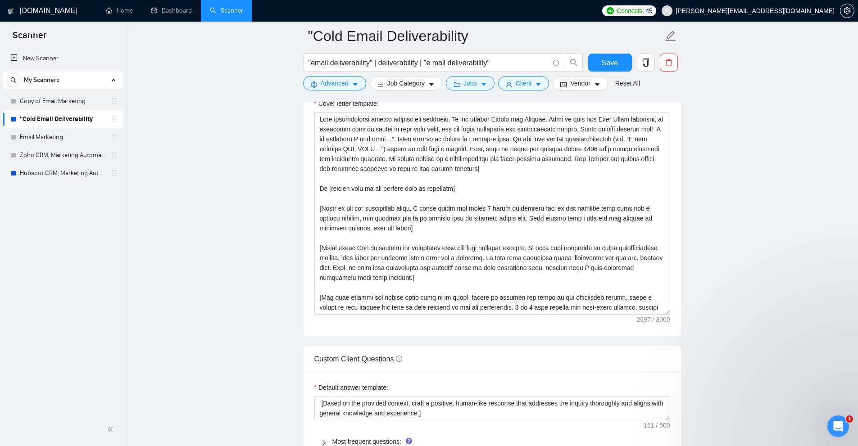
scroll to position [1170, 0]
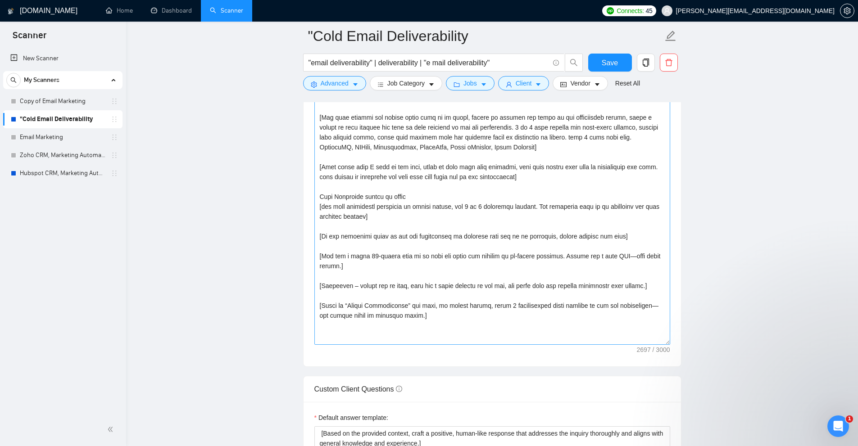
drag, startPoint x: 668, startPoint y: 129, endPoint x: 656, endPoint y: 339, distance: 210.6
click at [656, 339] on textarea "Cover letter template:" at bounding box center [492, 138] width 356 height 413
click at [602, 325] on textarea "Cover letter template:" at bounding box center [492, 138] width 356 height 413
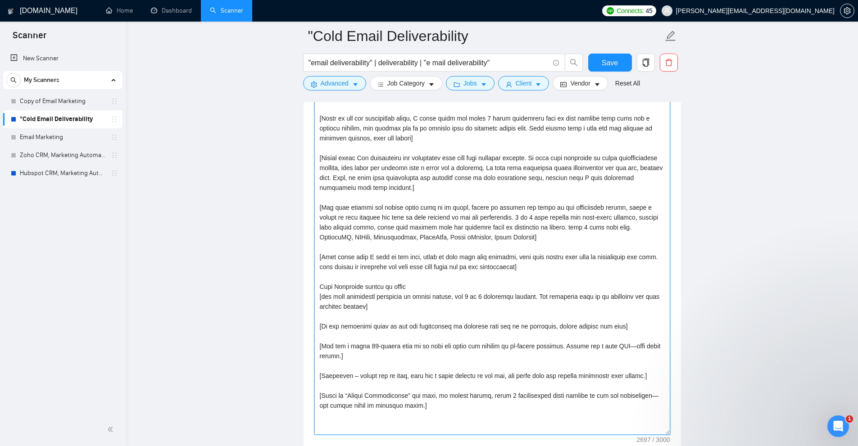
click at [481, 309] on textarea "Cover letter template:" at bounding box center [492, 228] width 356 height 413
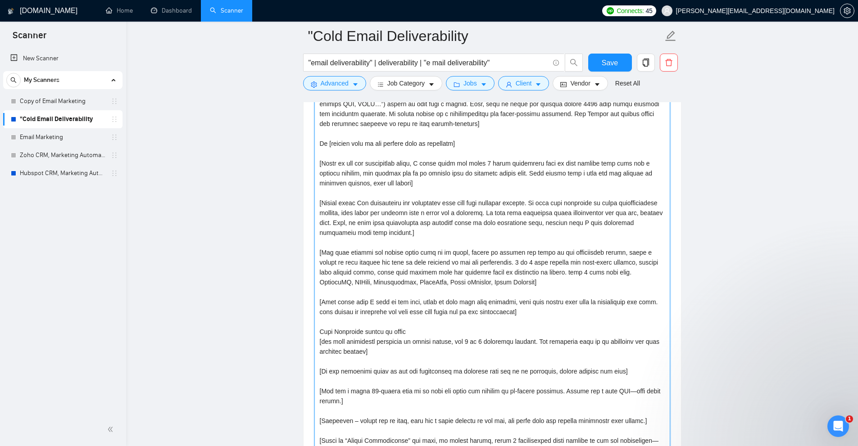
click at [494, 291] on textarea "Cover letter template:" at bounding box center [492, 273] width 356 height 413
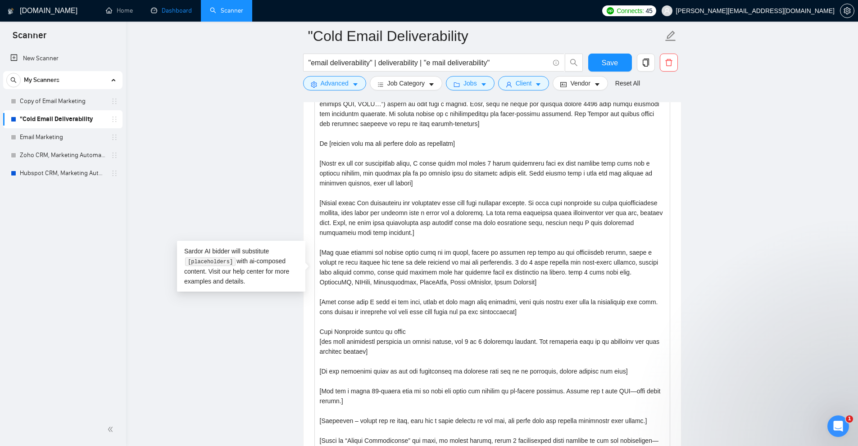
click at [186, 12] on link "Dashboard" at bounding box center [171, 11] width 41 height 8
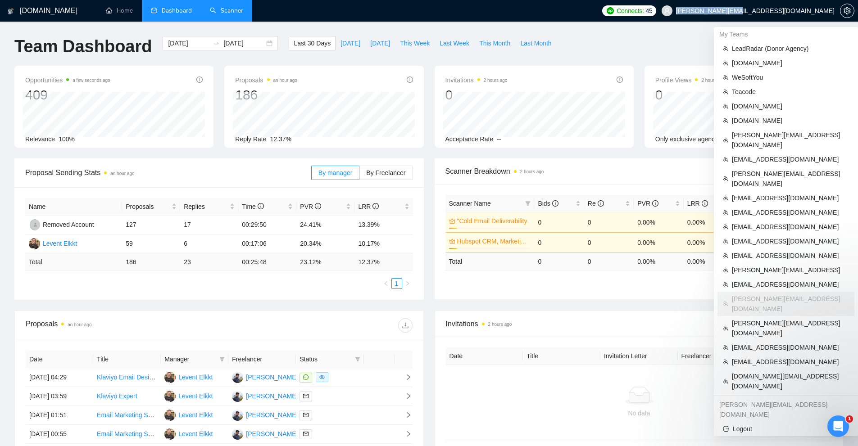
copy span "[PERSON_NAME][EMAIL_ADDRESS][DOMAIN_NAME]"
drag, startPoint x: 780, startPoint y: 10, endPoint x: 833, endPoint y: 14, distance: 53.2
click at [833, 14] on span "[PERSON_NAME][EMAIL_ADDRESS][DOMAIN_NAME]" at bounding box center [748, 10] width 184 height 29
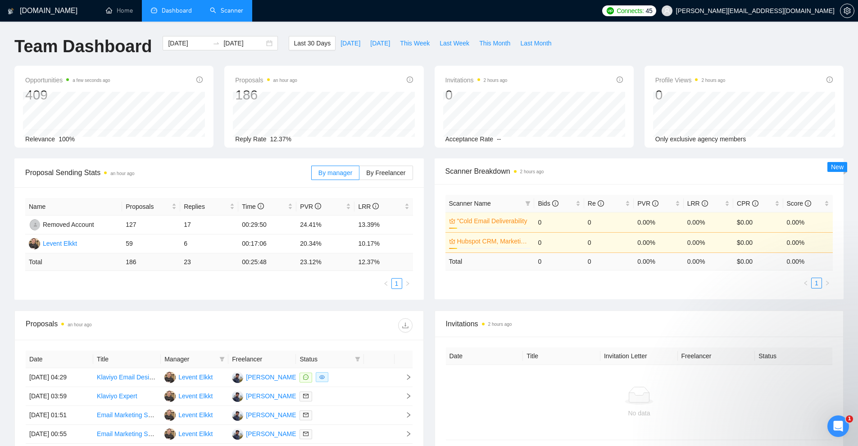
click at [350, 293] on div "Name Proposals Replies Time PVR LRR Removed Account 127 17 00:29:50 24.41% 13.3…" at bounding box center [218, 243] width 409 height 113
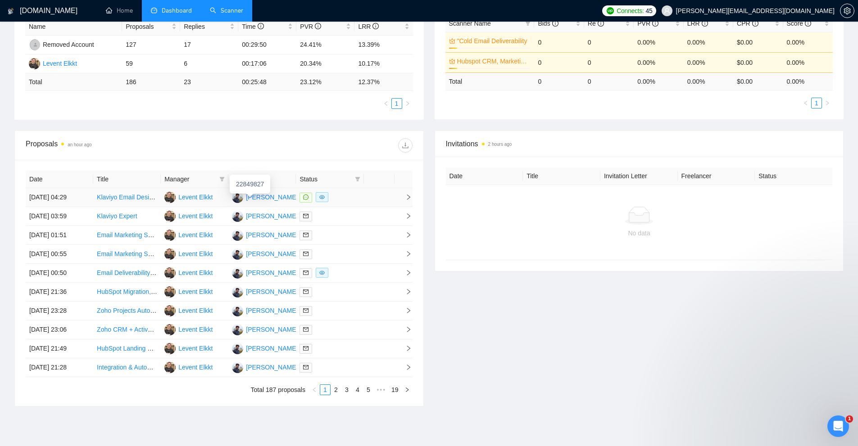
drag, startPoint x: 255, startPoint y: 199, endPoint x: 194, endPoint y: 204, distance: 61.5
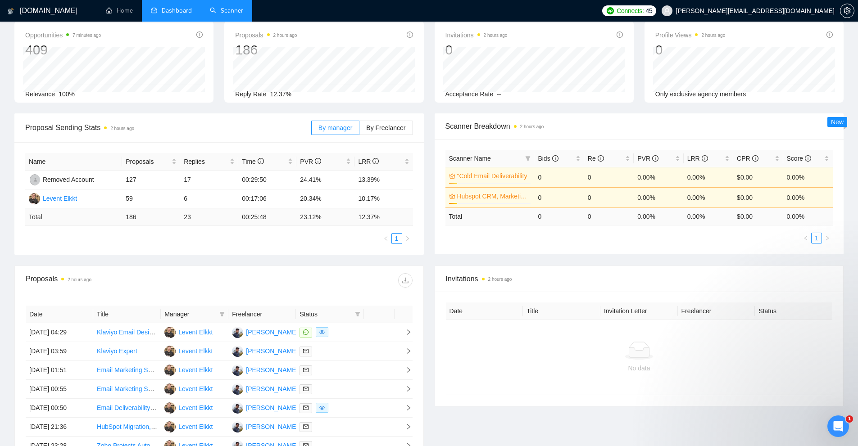
scroll to position [221, 0]
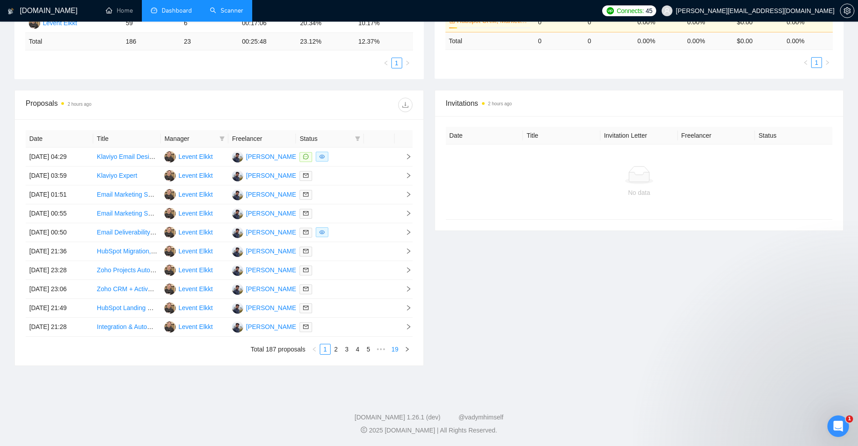
click at [393, 350] on link "19" at bounding box center [394, 349] width 13 height 10
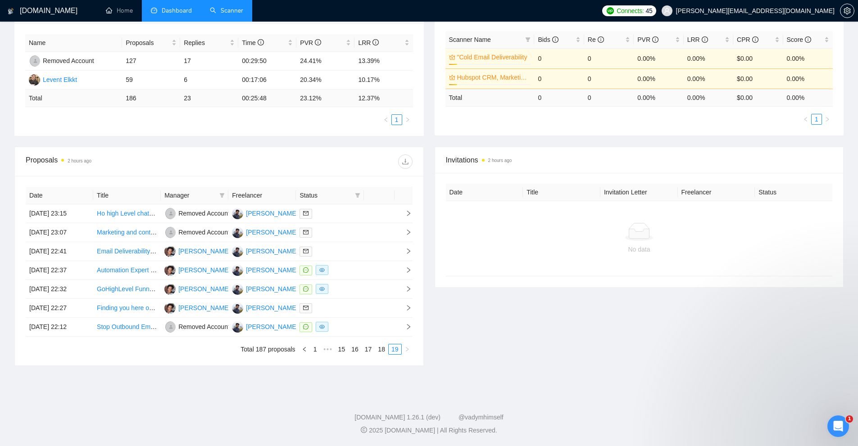
scroll to position [164, 0]
click at [370, 348] on link "17" at bounding box center [368, 349] width 13 height 10
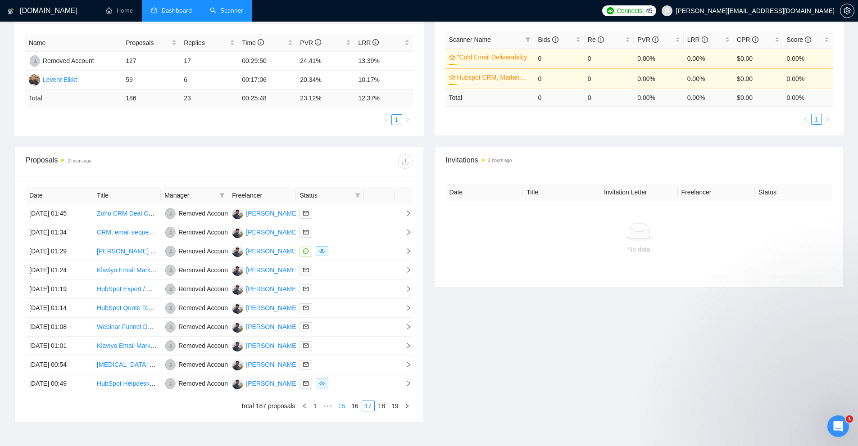
click at [347, 403] on link "15" at bounding box center [341, 406] width 13 height 10
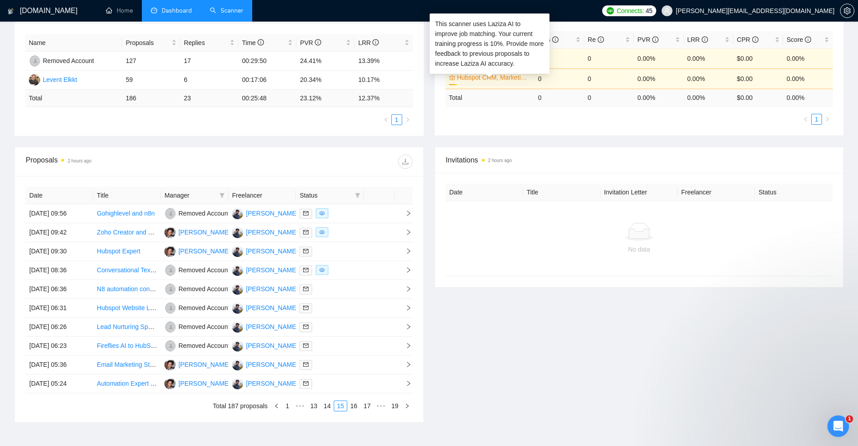
scroll to position [0, 0]
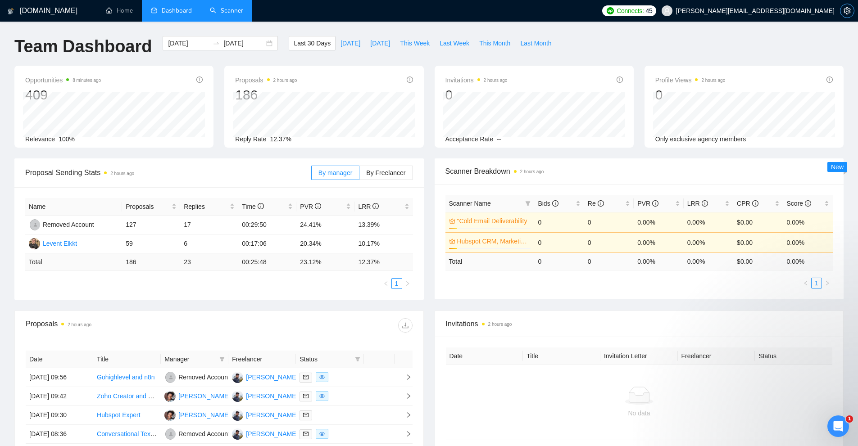
click at [848, 14] on button "button" at bounding box center [847, 11] width 14 height 14
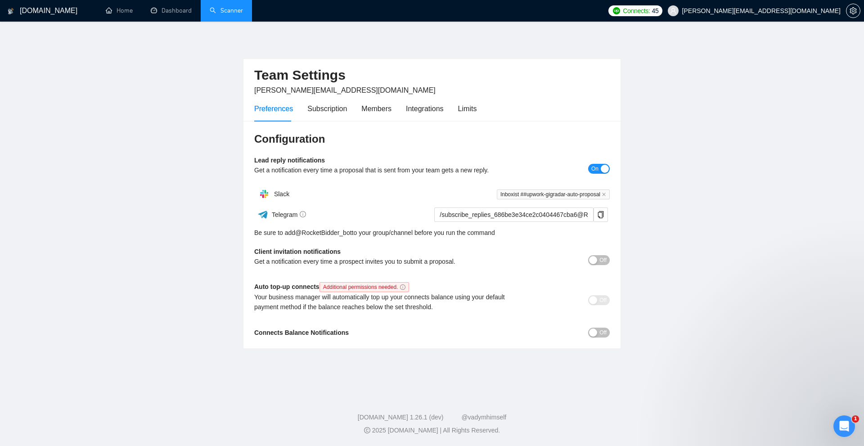
click at [449, 98] on div "Preferences Subscription Members Integrations Limits" at bounding box center [365, 109] width 222 height 26
click at [460, 112] on div "Limits" at bounding box center [467, 108] width 19 height 11
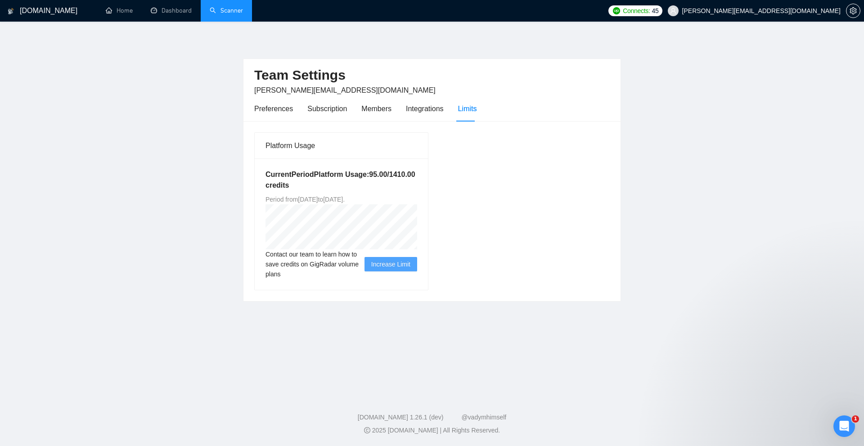
click at [605, 114] on div "Preferences Subscription Members Integrations Limits" at bounding box center [432, 109] width 356 height 26
click at [390, 112] on div "Preferences Subscription Members Integrations Limits" at bounding box center [365, 109] width 222 height 26
click at [388, 111] on div "Members" at bounding box center [376, 108] width 30 height 11
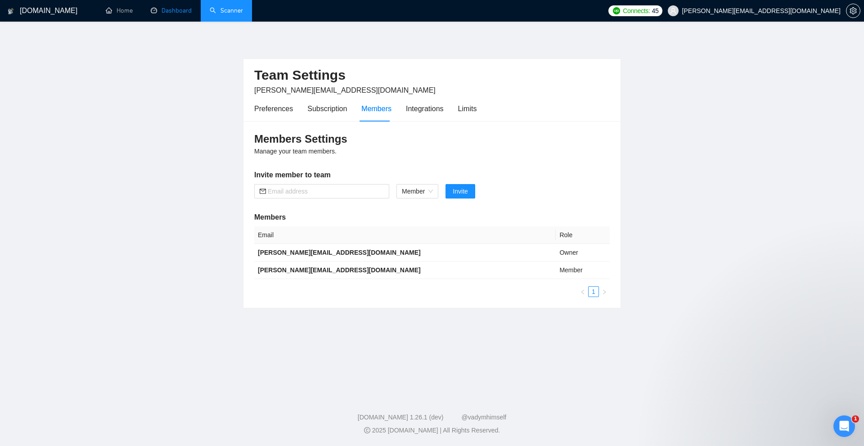
click at [151, 14] on link "Dashboard" at bounding box center [171, 11] width 41 height 8
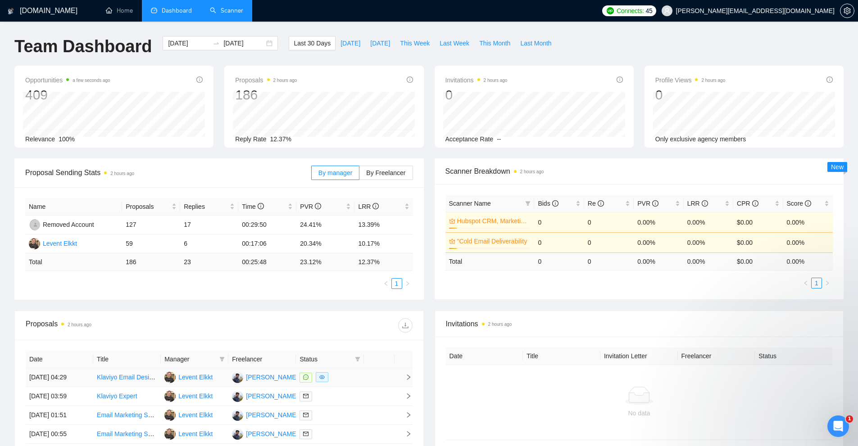
scroll to position [221, 0]
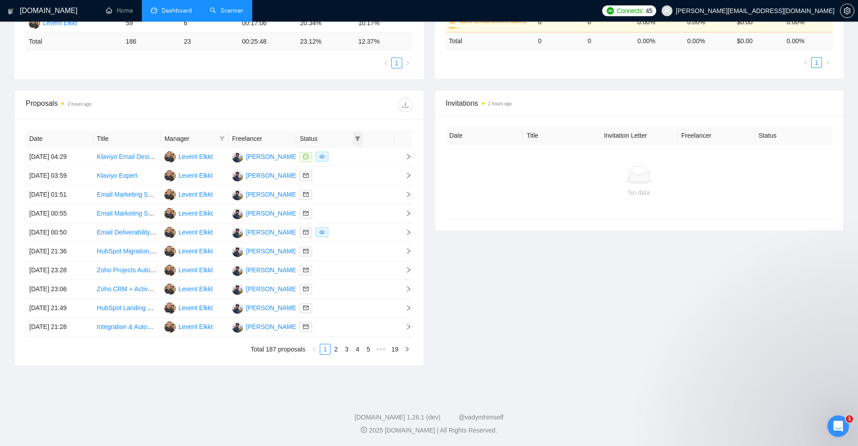
click at [358, 140] on icon "filter" at bounding box center [357, 138] width 5 height 5
click at [331, 156] on span "Chat" at bounding box center [328, 155] width 17 height 7
checkbox input "true"
click at [352, 190] on span "OK" at bounding box center [349, 188] width 9 height 10
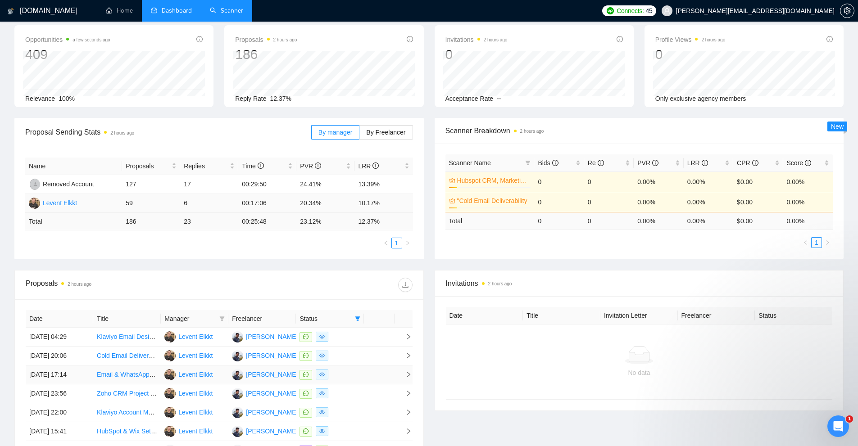
scroll to position [221, 0]
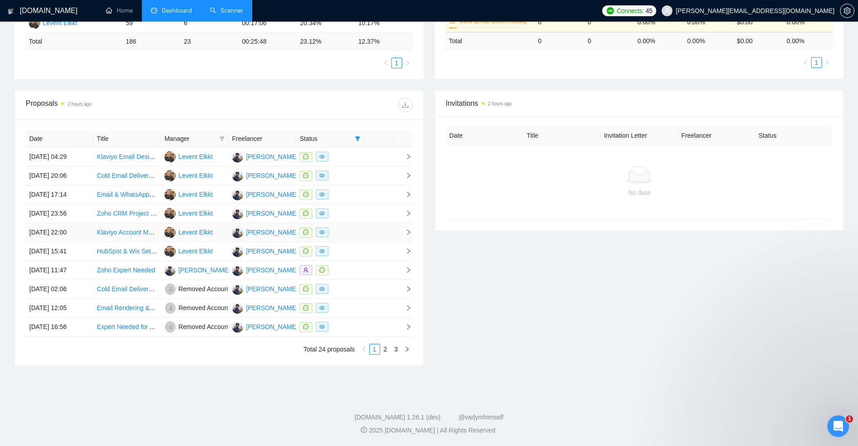
click at [352, 232] on div at bounding box center [329, 232] width 60 height 10
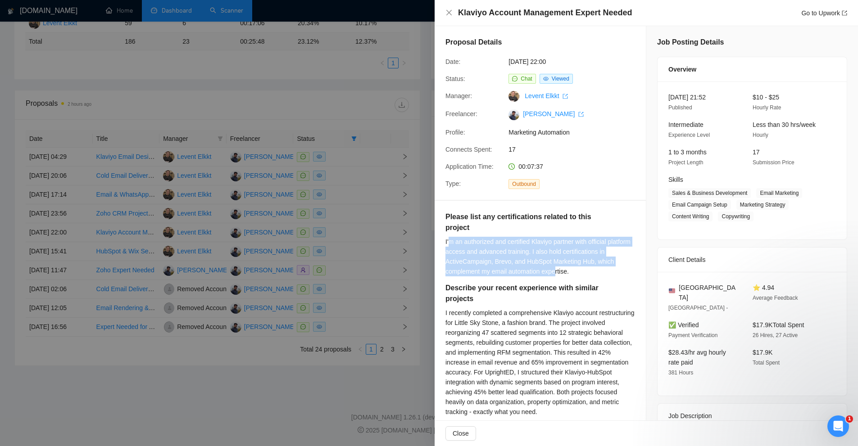
drag, startPoint x: 449, startPoint y: 241, endPoint x: 556, endPoint y: 276, distance: 112.7
click at [556, 276] on div "Please list any certifications related to this project I'm an authorized and ce…" at bounding box center [540, 247] width 190 height 71
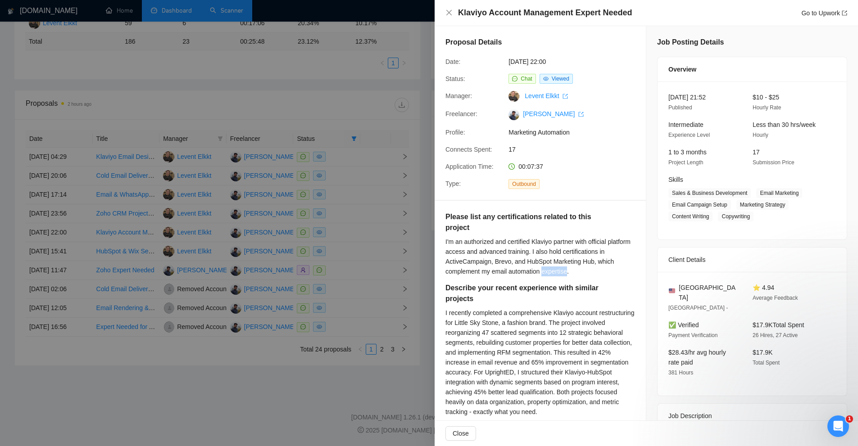
click at [556, 276] on div "Please list any certifications related to this project I'm an authorized and ce…" at bounding box center [540, 247] width 190 height 71
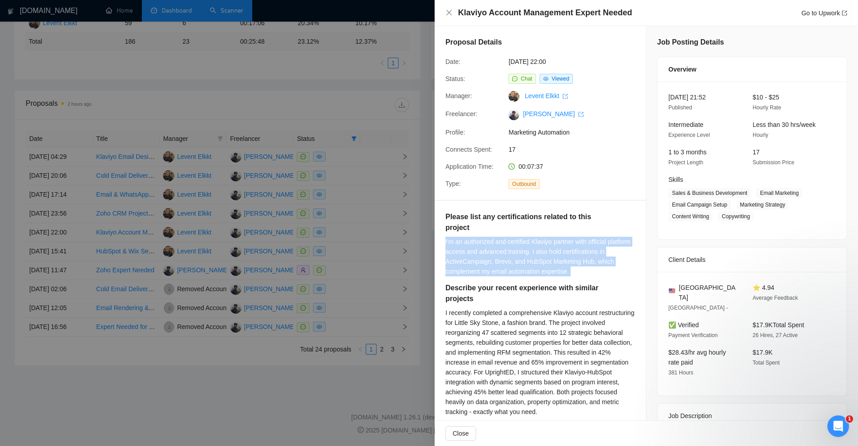
click at [556, 276] on div "Please list any certifications related to this project I'm an authorized and ce…" at bounding box center [540, 247] width 190 height 71
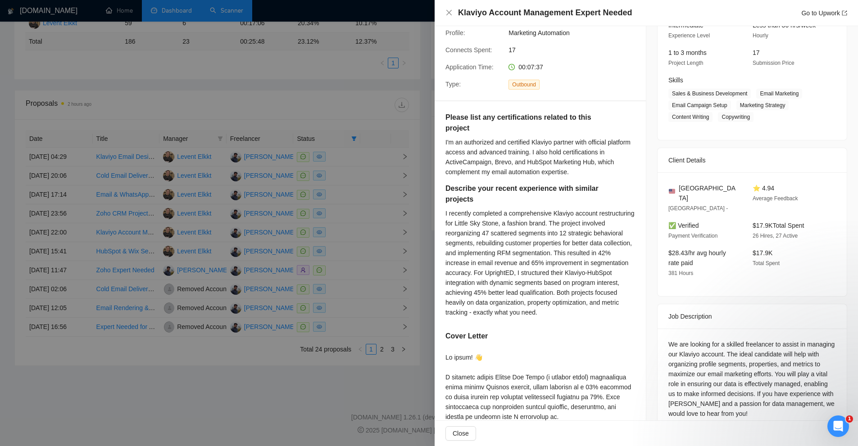
scroll to position [0, 0]
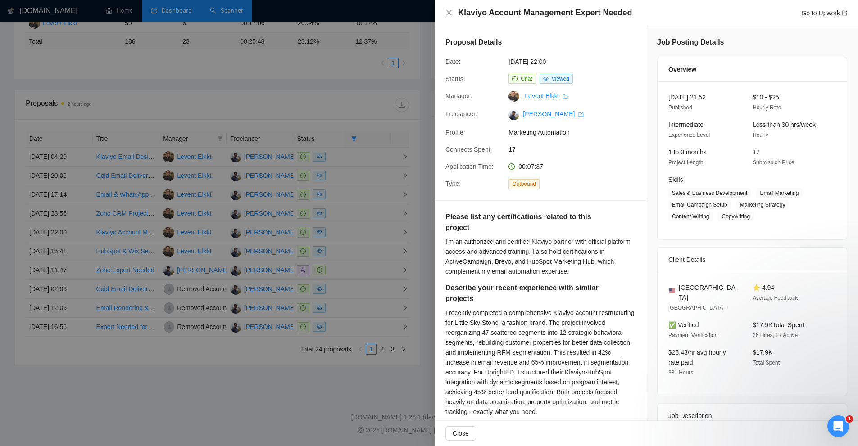
click at [350, 201] on div at bounding box center [429, 223] width 858 height 446
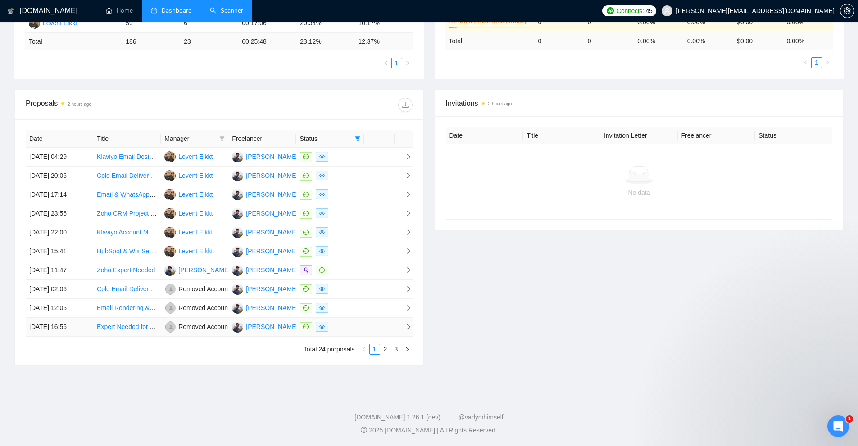
click at [375, 321] on td at bounding box center [379, 327] width 31 height 19
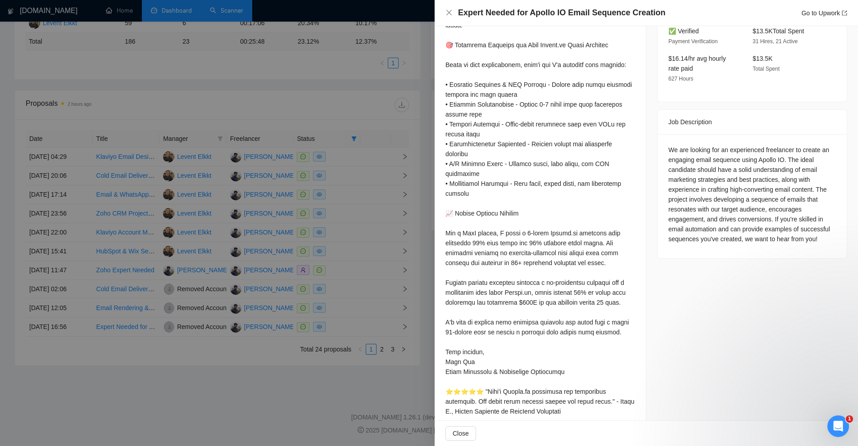
drag, startPoint x: 549, startPoint y: 338, endPoint x: 558, endPoint y: 324, distance: 16.2
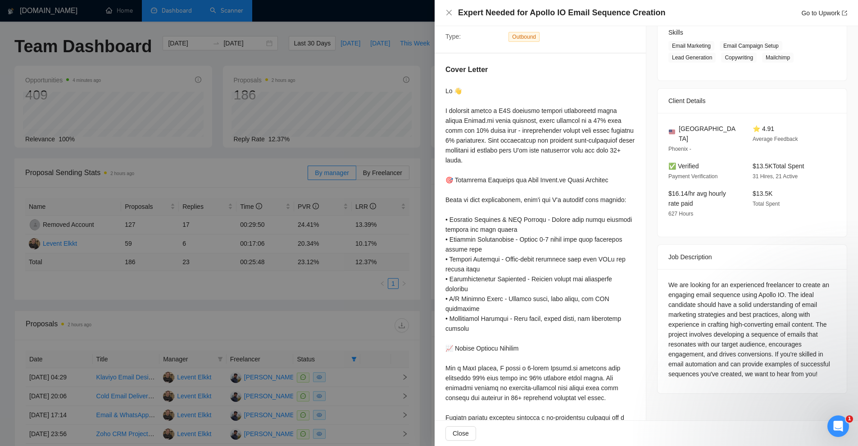
click at [490, 187] on div at bounding box center [540, 338] width 190 height 505
click at [405, 204] on div at bounding box center [429, 223] width 858 height 446
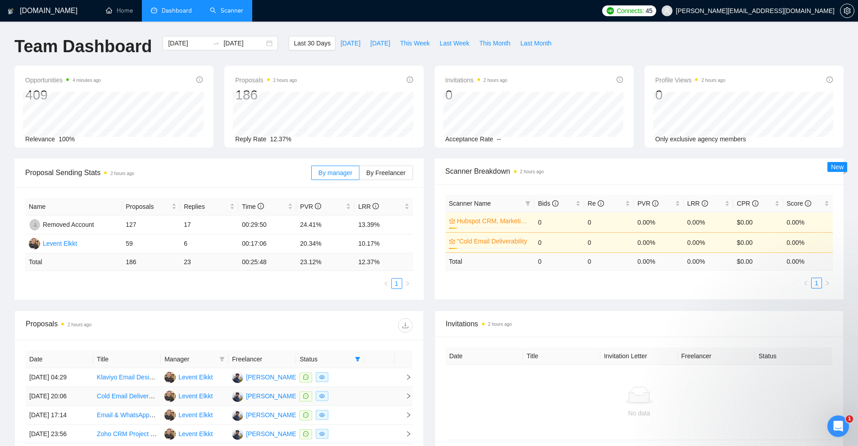
scroll to position [180, 0]
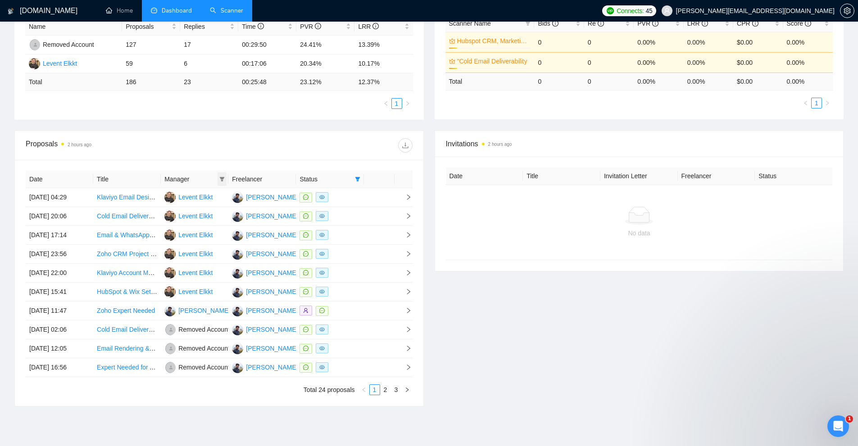
click at [218, 179] on span at bounding box center [221, 179] width 9 height 14
click at [203, 224] on span "[PERSON_NAME]" at bounding box center [214, 224] width 52 height 7
click at [208, 228] on span "[PERSON_NAME]" at bounding box center [214, 224] width 52 height 7
checkbox input "false"
click at [208, 211] on span "Levent Elkkt" at bounding box center [205, 210] width 34 height 7
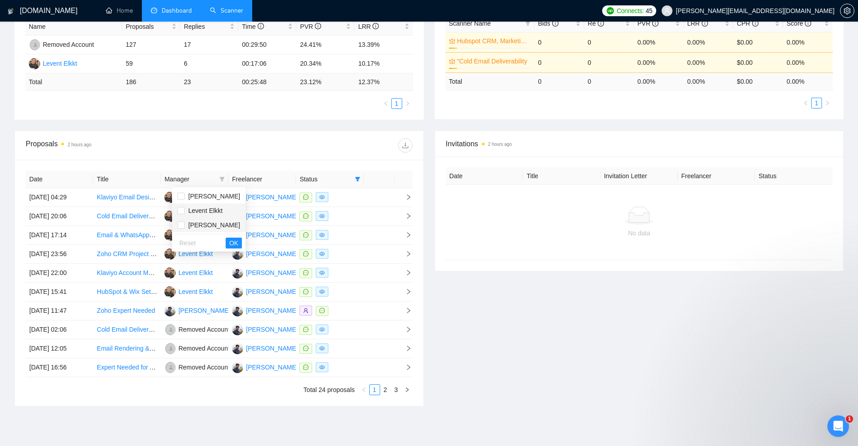
checkbox input "true"
click at [229, 241] on span "OK" at bounding box center [233, 243] width 9 height 10
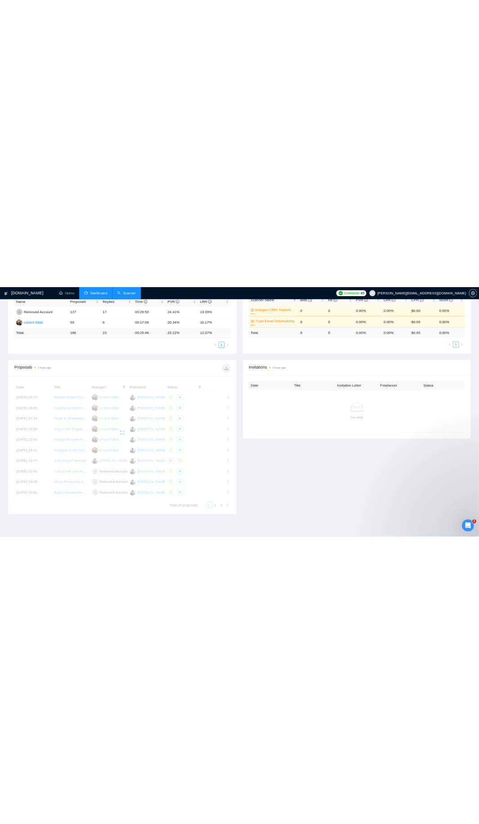
scroll to position [145, 0]
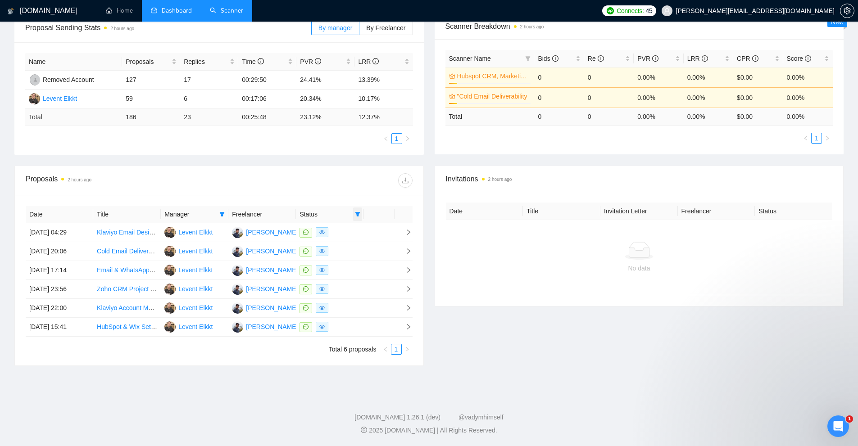
click at [357, 217] on span at bounding box center [357, 215] width 9 height 14
click at [349, 230] on span "Chat" at bounding box center [334, 231] width 43 height 10
checkbox input "false"
click at [349, 262] on span "OK" at bounding box center [349, 264] width 9 height 10
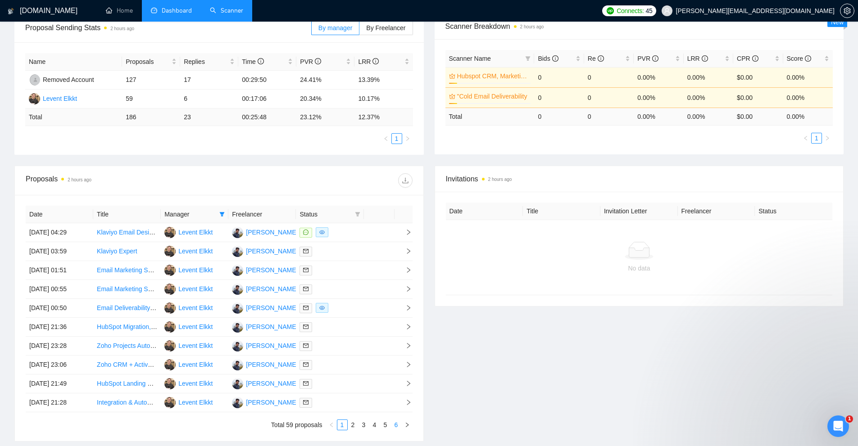
click at [401, 425] on link "6" at bounding box center [396, 425] width 10 height 10
